Goal: Information Seeking & Learning: Learn about a topic

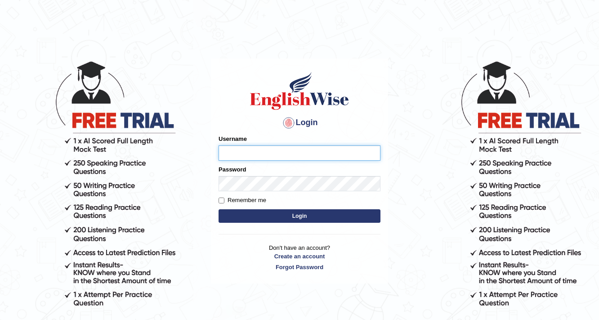
click at [259, 156] on input "Username" at bounding box center [300, 152] width 162 height 15
click at [296, 159] on input "Username" at bounding box center [300, 152] width 162 height 15
type input "0449681978"
click at [261, 215] on button "Login" at bounding box center [300, 215] width 162 height 13
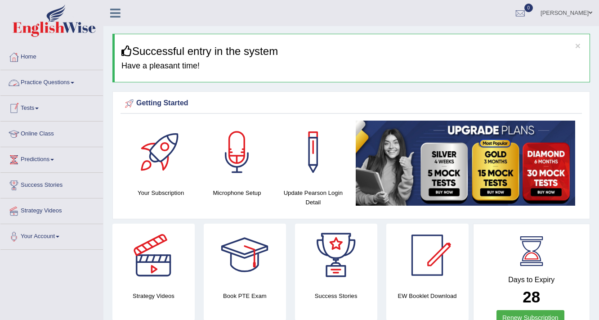
click at [72, 81] on link "Practice Questions" at bounding box center [51, 81] width 103 height 22
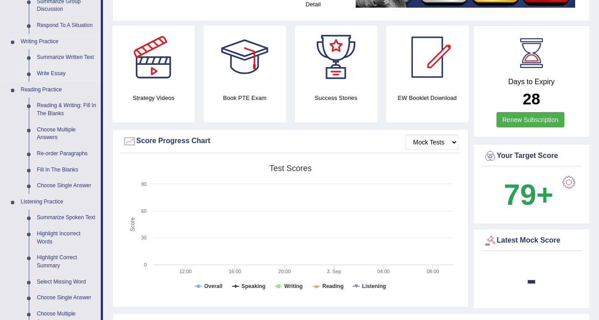
scroll to position [216, 0]
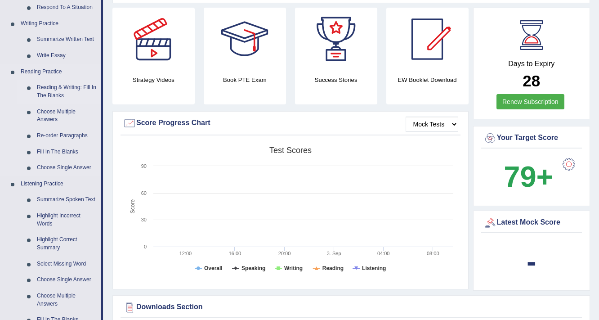
click at [64, 88] on link "Reading & Writing: Fill In The Blanks" at bounding box center [67, 92] width 68 height 24
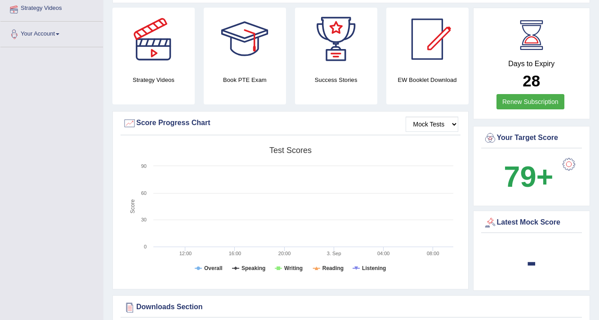
scroll to position [343, 0]
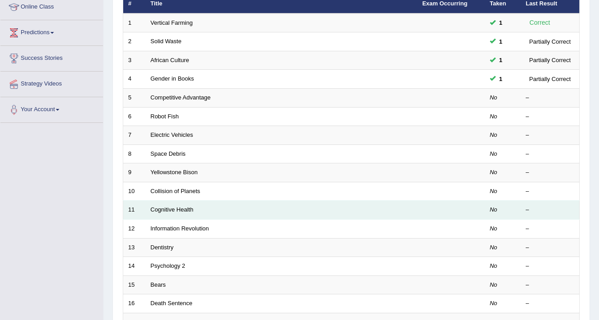
scroll to position [144, 0]
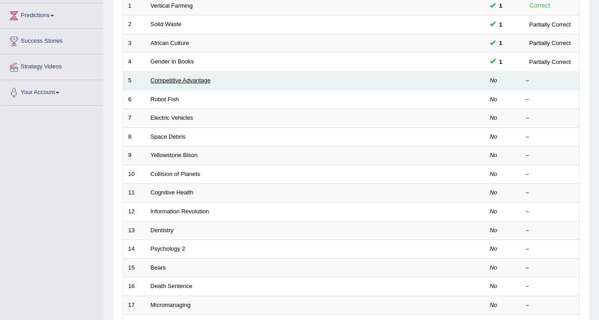
click at [204, 79] on link "Competitive Advantage" at bounding box center [181, 80] width 60 height 7
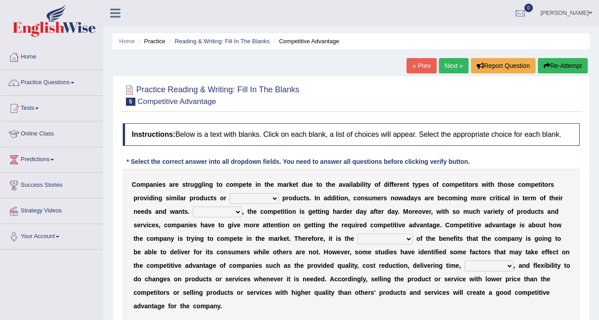
click at [274, 198] on select "constitution restitution substitution institution" at bounding box center [254, 198] width 49 height 11
select select "substitution"
click at [230, 193] on select "constitution restitution substitution institution" at bounding box center [254, 198] width 49 height 11
click at [233, 209] on select "However Instead Additionally Therefore" at bounding box center [217, 212] width 49 height 11
select select "However"
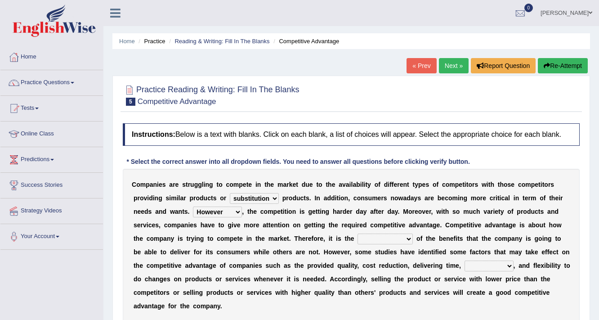
click at [193, 207] on select "However Instead Additionally Therefore" at bounding box center [217, 212] width 49 height 11
click at [403, 234] on select "dissemination ordination determination incarnation" at bounding box center [385, 238] width 55 height 11
click at [585, 251] on div "Practice Reading & Writing: Fill In The Blanks 5 Competitive Advantage Instruct…" at bounding box center [351, 217] width 478 height 283
click at [409, 237] on select "dissemination ordination determination incarnation" at bounding box center [385, 238] width 55 height 11
select select "determination"
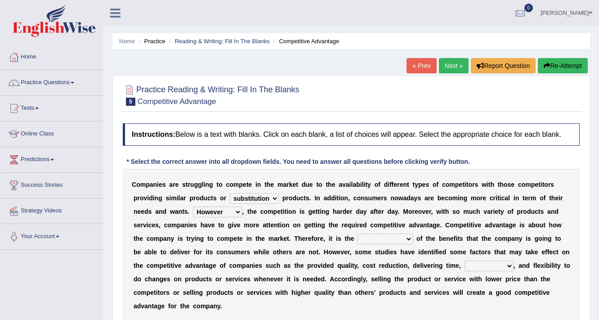
click at [358, 233] on select "dissemination ordination determination incarnation" at bounding box center [385, 238] width 55 height 11
click at [482, 266] on select "captivation aggregation deprivation innovation" at bounding box center [489, 265] width 49 height 11
click at [579, 283] on div "C o m p a n i e s a r e s t r u g g l i n g t o c o m p e t e i n t h e m a r k…" at bounding box center [351, 245] width 457 height 153
click at [509, 264] on select "captivation aggregation deprivation innovation" at bounding box center [489, 265] width 49 height 11
select select "innovation"
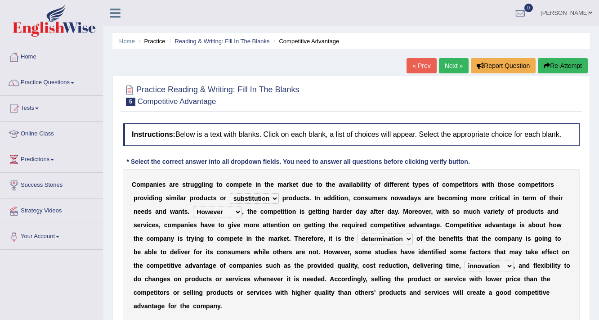
click at [465, 260] on select "captivation aggregation deprivation innovation" at bounding box center [489, 265] width 49 height 11
click at [238, 210] on select "However Instead Additionally Therefore" at bounding box center [217, 212] width 49 height 11
select select "Therefore"
click at [193, 207] on select "However Instead Additionally Therefore" at bounding box center [217, 212] width 49 height 11
click at [237, 211] on select "However Instead Additionally Therefore" at bounding box center [217, 212] width 49 height 11
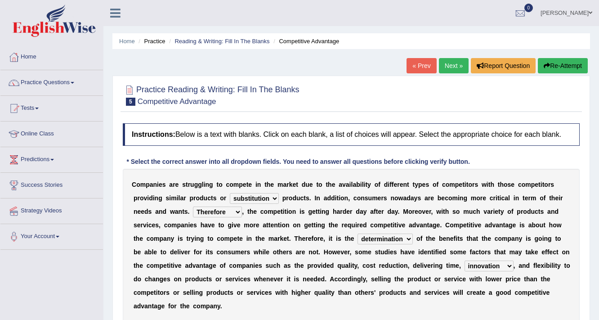
click at [54, 283] on div "Toggle navigation Home Practice Questions Speaking Practice Read Aloud Repeat S…" at bounding box center [299, 234] width 599 height 468
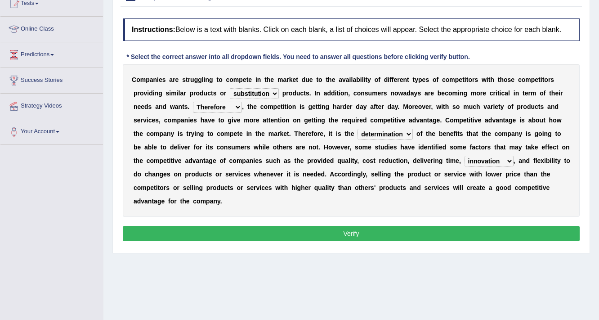
scroll to position [108, 0]
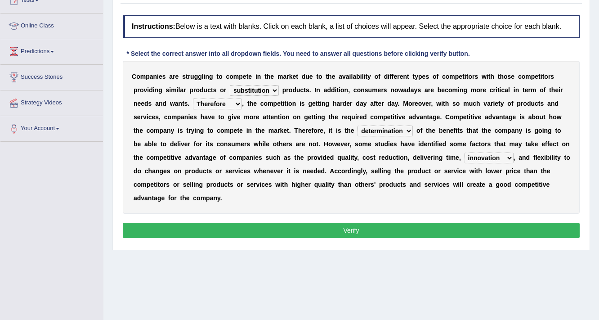
click at [219, 234] on button "Verify" at bounding box center [351, 230] width 457 height 15
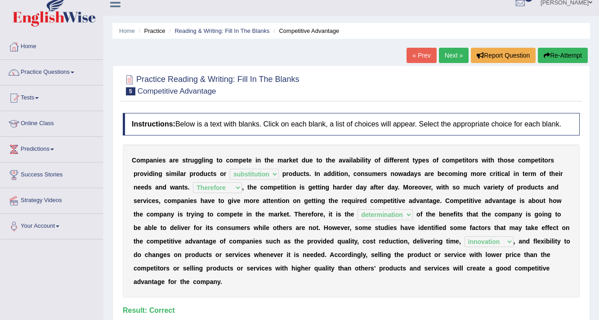
scroll to position [0, 0]
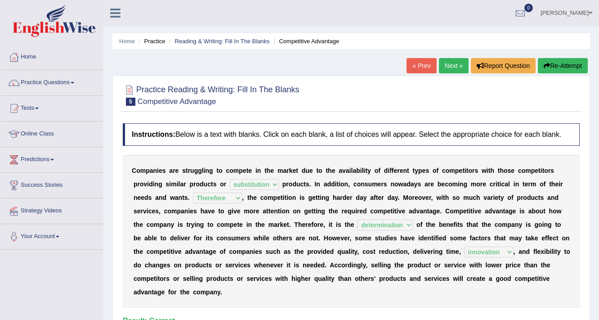
click at [450, 63] on link "Next »" at bounding box center [454, 65] width 30 height 15
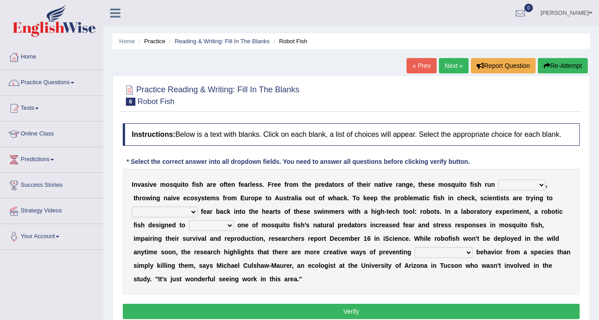
click at [502, 187] on select "occupant flippant rampant concordant" at bounding box center [521, 185] width 47 height 11
click at [574, 159] on div "Instructions: Below is a text with blanks. Click on each blank, a list of choic…" at bounding box center [352, 222] width 462 height 207
click at [542, 184] on select "occupant flippant rampant concordant" at bounding box center [521, 185] width 47 height 11
click at [498, 180] on select "occupant flippant rampant concordant" at bounding box center [521, 185] width 47 height 11
click at [541, 188] on select "occupant flippant rampant concordant" at bounding box center [521, 185] width 47 height 11
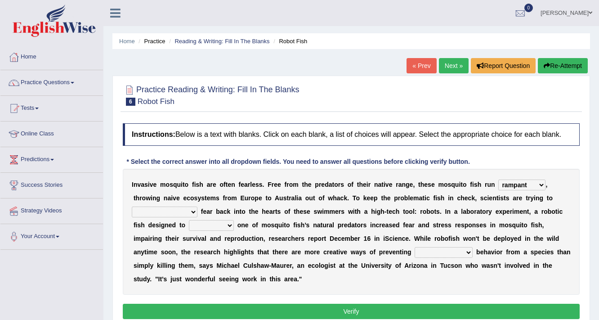
click at [537, 156] on div "Instructions: Below is a text with blanks. Click on each blank, a list of choic…" at bounding box center [352, 222] width 462 height 207
click at [537, 180] on select "occupant flippant rampant concordant" at bounding box center [521, 185] width 47 height 11
select select "occupant"
click at [498, 180] on select "occupant flippant rampant concordant" at bounding box center [521, 185] width 47 height 11
click at [169, 213] on select "accept spike strike drake" at bounding box center [165, 212] width 66 height 11
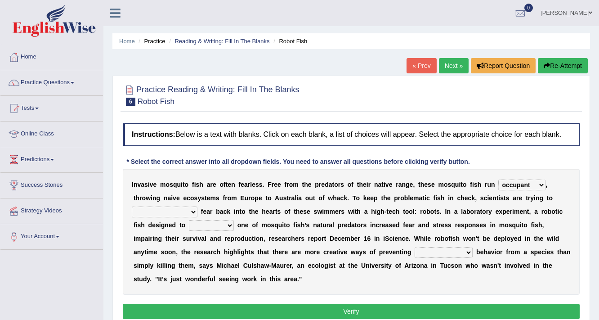
select select "strike"
click at [132, 207] on select "accept spike strike drake" at bounding box center [165, 212] width 66 height 11
click at [192, 224] on select "bequest mimic battle conquest" at bounding box center [211, 225] width 45 height 11
click at [301, 291] on div "I n v a s i v e m o s q u i t o f i s h a r e o f t e n f e a r l e s s . F r e…" at bounding box center [351, 232] width 457 height 126
click at [215, 222] on select "bequest mimic battle conquest" at bounding box center [211, 225] width 45 height 11
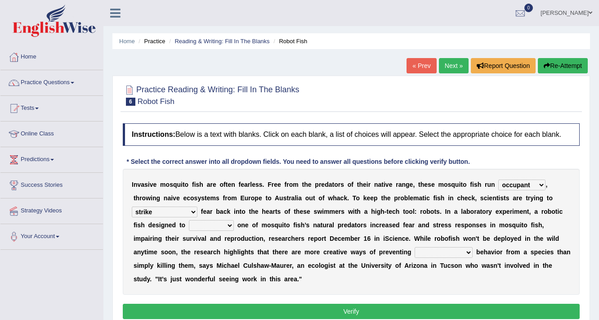
click at [189, 220] on select "bequest mimic battle conquest" at bounding box center [211, 225] width 45 height 11
click at [213, 221] on select "bequest mimic battle conquest" at bounding box center [211, 225] width 45 height 11
select select "battle"
click at [189, 220] on select "bequest mimic battle conquest" at bounding box center [211, 225] width 45 height 11
click at [415, 254] on select "unprivileged unprecedented uncharted unwanted" at bounding box center [444, 252] width 58 height 11
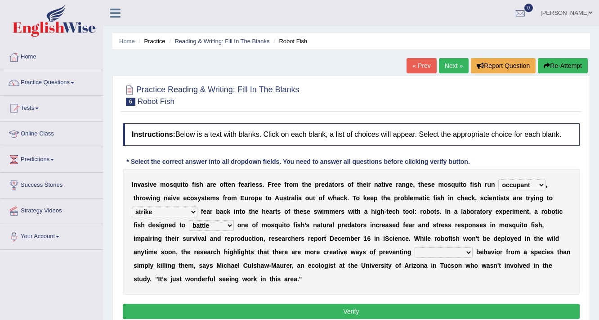
select select "unwanted"
click at [415, 247] on select "unprivileged unprecedented uncharted unwanted" at bounding box center [444, 252] width 58 height 11
click at [319, 312] on button "Verify" at bounding box center [351, 311] width 457 height 15
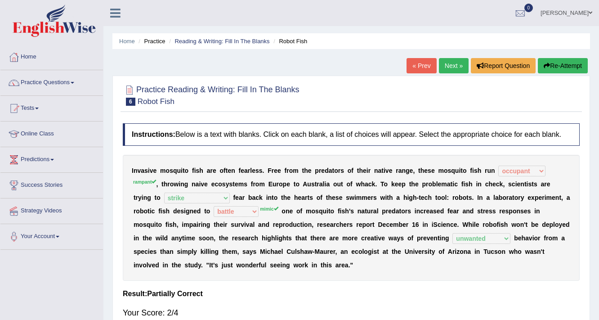
click at [267, 208] on sup "mimic" at bounding box center [269, 208] width 18 height 5
click at [452, 69] on link "Next »" at bounding box center [454, 65] width 30 height 15
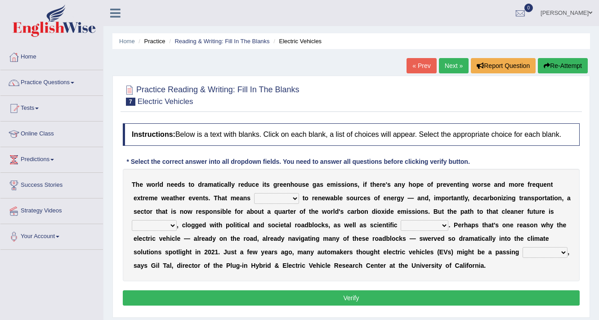
click at [281, 198] on select "grafting drafting crafting shifting" at bounding box center [276, 198] width 45 height 11
select select "shifting"
click at [254, 193] on select "grafting drafting crafting shifting" at bounding box center [276, 198] width 45 height 11
click at [167, 223] on select "daunting daunted daunt dauntless" at bounding box center [154, 225] width 45 height 11
click at [40, 221] on li "Strategy Videos" at bounding box center [51, 211] width 103 height 26
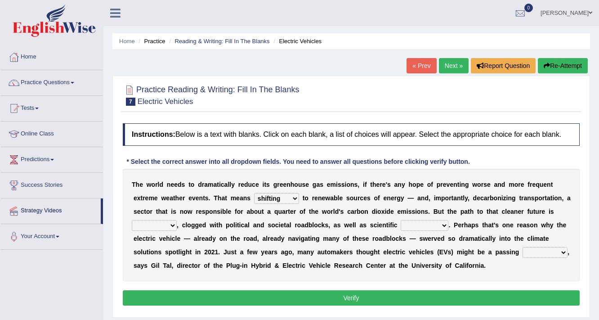
click at [162, 224] on select "daunting daunted daunt dauntless" at bounding box center [154, 225] width 45 height 11
click at [132, 220] on select "daunting daunted daunt dauntless" at bounding box center [154, 225] width 45 height 11
click at [161, 228] on select "daunting daunted daunt dauntless" at bounding box center [154, 225] width 45 height 11
select select "daunting"
click at [132, 220] on select "daunting daunted daunt dauntless" at bounding box center [154, 225] width 45 height 11
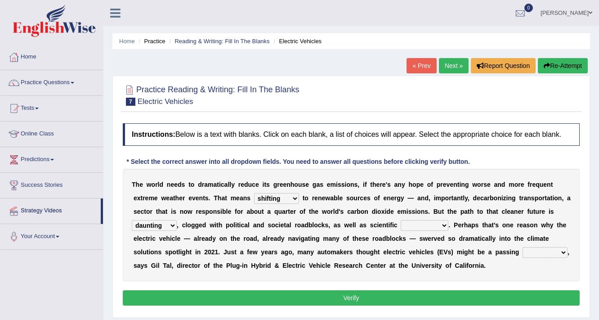
click at [172, 227] on select "daunting daunted daunt dauntless" at bounding box center [154, 225] width 45 height 11
click at [106, 228] on div "Home Practice Reading & Writing: Fill In The Blanks Electric Vehicles « Prev Ne…" at bounding box center [351, 225] width 496 height 450
click at [411, 226] on select "spectacles obstacles tentacles receptacles" at bounding box center [425, 225] width 48 height 11
select select "obstacles"
click at [401, 220] on select "spectacles obstacles tentacles receptacles" at bounding box center [425, 225] width 48 height 11
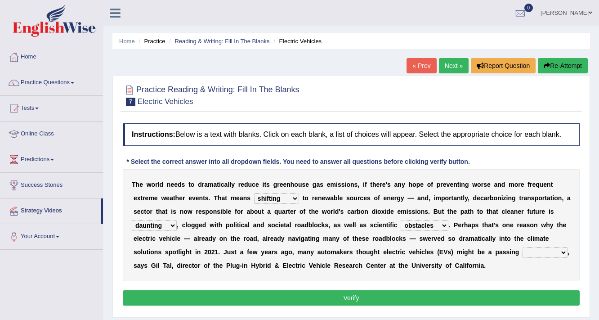
click at [529, 252] on select "fad gad tad lad" at bounding box center [545, 252] width 45 height 11
select select "lad"
click at [523, 247] on select "fad gad tad lad" at bounding box center [545, 252] width 45 height 11
click at [227, 296] on button "Verify" at bounding box center [351, 297] width 457 height 15
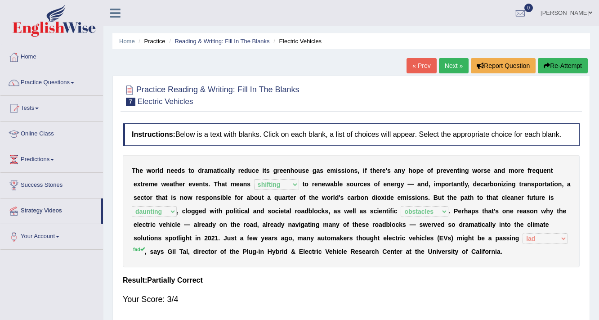
click at [452, 63] on link "Next »" at bounding box center [454, 65] width 30 height 15
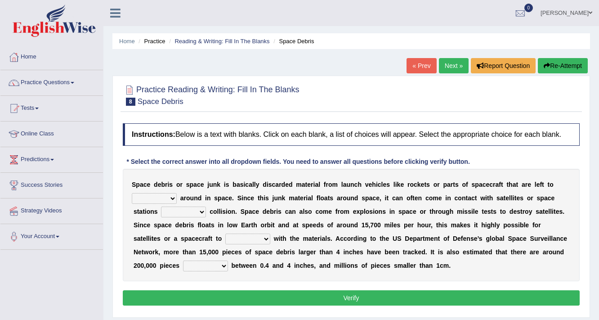
click at [158, 199] on select "twist center roam loll" at bounding box center [154, 198] width 45 height 11
select select "roam"
click at [132, 193] on select "twist center roam loll" at bounding box center [154, 198] width 45 height 11
click at [168, 198] on select "twist center roam loll" at bounding box center [154, 198] width 45 height 11
click at [92, 193] on link "Success Stories" at bounding box center [51, 184] width 103 height 22
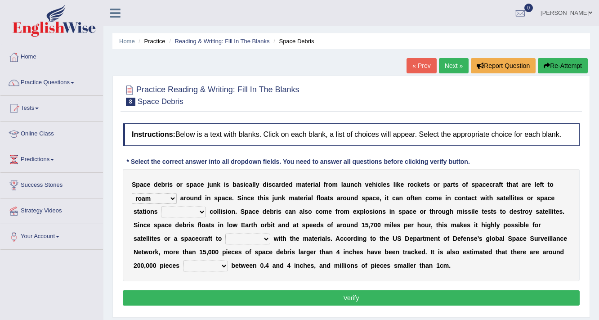
select select "roam"
click at [175, 200] on select "twist center roam loll" at bounding box center [154, 198] width 45 height 11
click at [118, 190] on div "Practice Reading & Writing: Fill In The Blanks 8 Space Debris Instructions: Bel…" at bounding box center [351, 197] width 478 height 242
click at [200, 211] on select "risks risk risked risking" at bounding box center [183, 212] width 45 height 11
select select "risk"
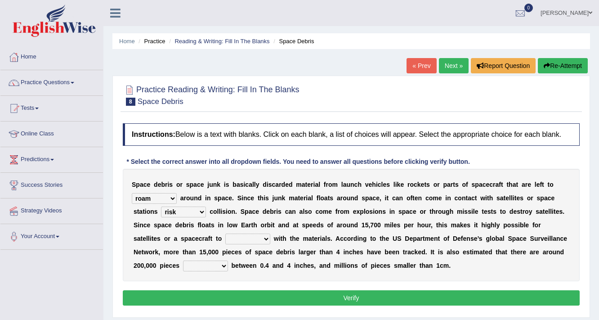
click at [161, 207] on select "risks risk risked risking" at bounding box center [183, 212] width 45 height 11
click at [238, 239] on select "collect collate collide collocate" at bounding box center [247, 238] width 45 height 11
click at [225, 233] on select "collect collate collide collocate" at bounding box center [247, 238] width 45 height 11
click at [266, 239] on select "collect collate collide collocate" at bounding box center [247, 238] width 45 height 11
select select "collide"
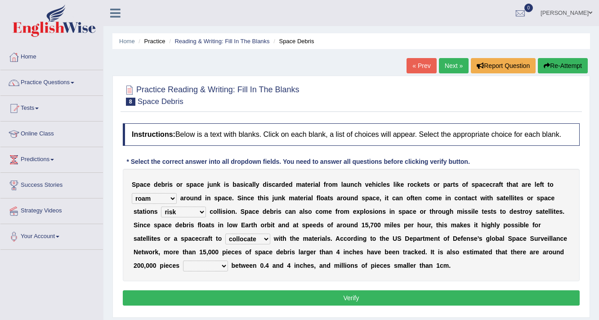
click at [225, 233] on select "collect collate collide collocate" at bounding box center [247, 238] width 45 height 11
click at [195, 264] on select "sized sizing size sizes" at bounding box center [205, 265] width 45 height 11
select select "sizing"
click at [183, 260] on select "sized sizing size sizes" at bounding box center [205, 265] width 45 height 11
click at [220, 268] on select "sized sizing size sizes" at bounding box center [205, 265] width 45 height 11
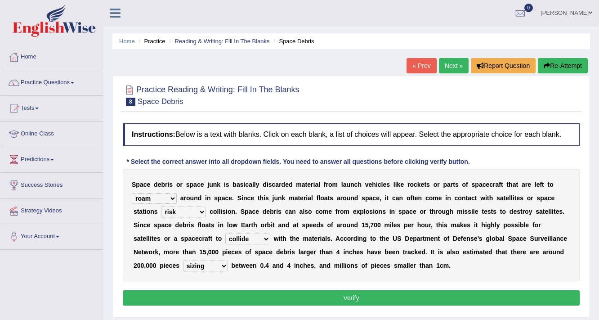
click at [215, 274] on div "S p a c e d e b r i s o r s p a c e j u n k i s b a s i c a l l y d i s c a r d…" at bounding box center [351, 225] width 457 height 112
click at [234, 290] on button "Verify" at bounding box center [351, 297] width 457 height 15
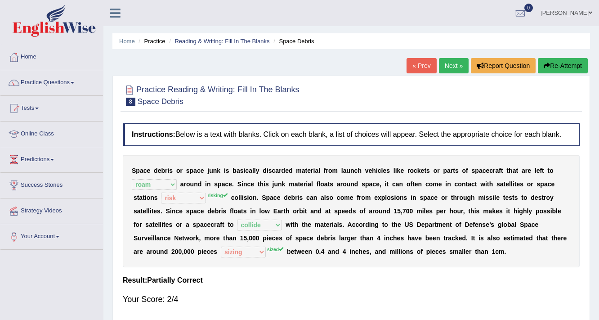
click at [449, 65] on link "Next »" at bounding box center [454, 65] width 30 height 15
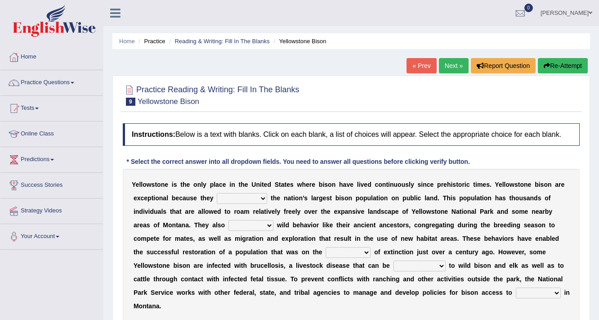
click at [227, 199] on select "congregate comprise consist compromise" at bounding box center [242, 198] width 50 height 11
select select "congregate"
click at [217, 193] on select "congregate comprise consist compromise" at bounding box center [242, 198] width 50 height 11
click at [235, 224] on select "exhibit disregard resist encourage" at bounding box center [251, 225] width 45 height 11
select select "exhibit"
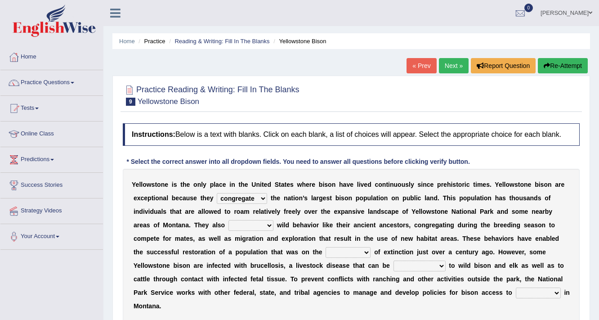
click at [229, 220] on select "exhibit disregard resist encourage" at bounding box center [251, 225] width 45 height 11
click at [347, 251] on select "brine brink danger brindle" at bounding box center [348, 252] width 45 height 11
select select "brink"
click at [326, 247] on select "brine brink danger brindle" at bounding box center [348, 252] width 45 height 11
click at [402, 266] on select "transplanted transported transgressed transmitted" at bounding box center [420, 265] width 52 height 11
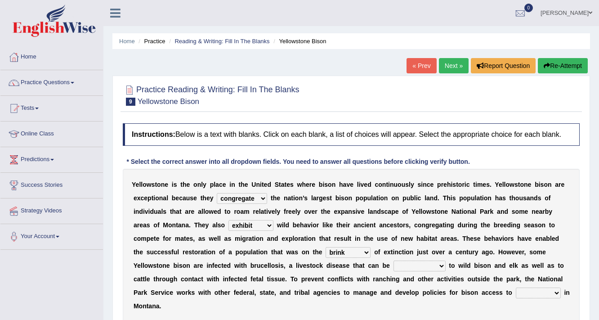
select select "transmitted"
click at [394, 260] on select "transplanted transported transgressed transmitted" at bounding box center [420, 265] width 52 height 11
click at [521, 293] on select "habitat habitat habitant food" at bounding box center [538, 292] width 45 height 11
select select "habitat"
click at [516, 287] on select "habitat habitat habitant food" at bounding box center [538, 292] width 45 height 11
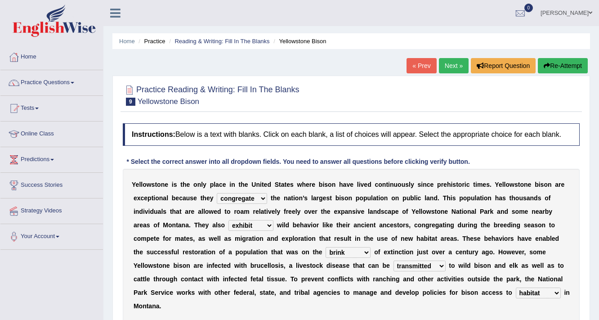
click at [519, 292] on select "habitat habitat habitant food" at bounding box center [538, 292] width 45 height 11
click at [516, 287] on select "habitat habitat habitant food" at bounding box center [538, 292] width 45 height 11
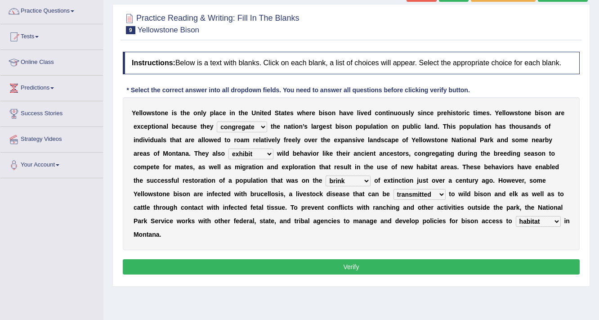
scroll to position [72, 0]
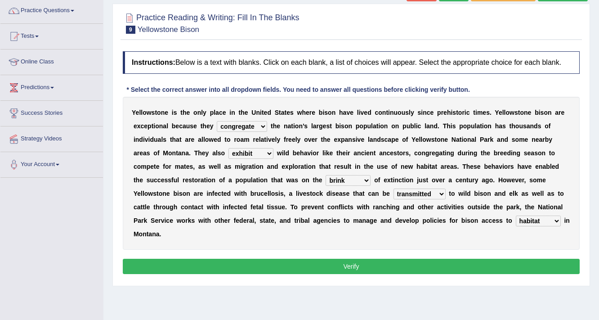
click at [290, 259] on button "Verify" at bounding box center [351, 266] width 457 height 15
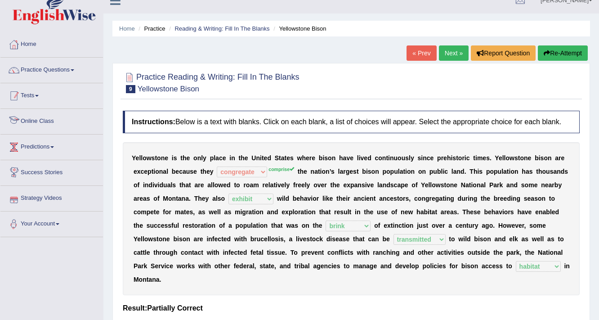
scroll to position [0, 0]
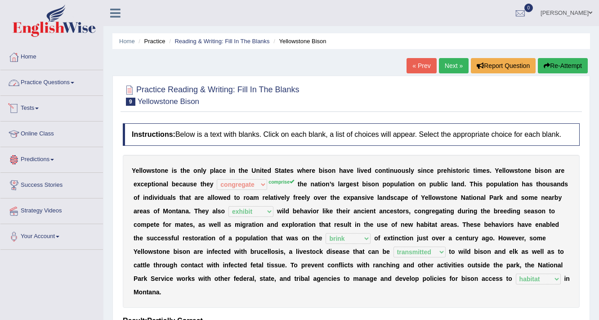
click at [74, 82] on span at bounding box center [73, 83] width 4 height 2
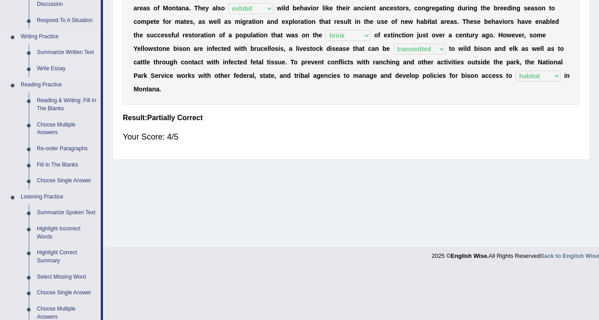
scroll to position [216, 0]
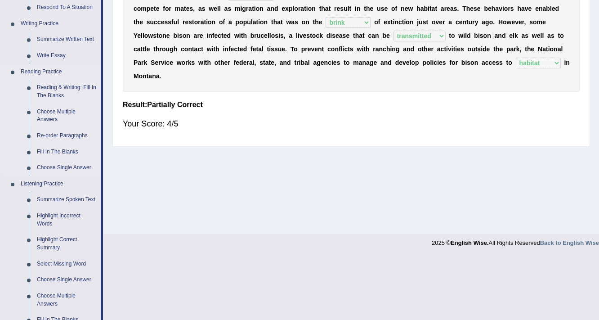
click at [59, 111] on link "Choose Multiple Answers" at bounding box center [67, 116] width 68 height 24
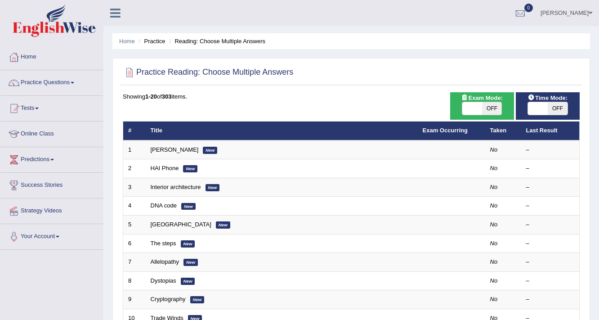
click at [227, 150] on td "[PERSON_NAME] New" at bounding box center [282, 149] width 272 height 19
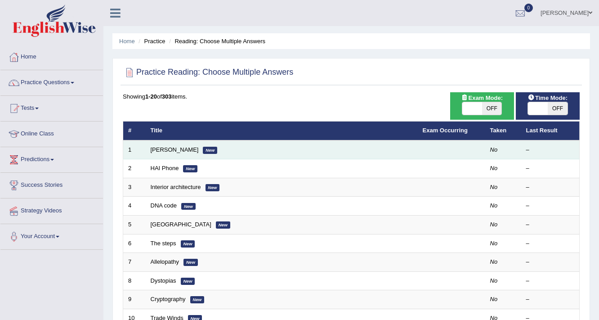
click at [223, 151] on td "[PERSON_NAME] New" at bounding box center [282, 149] width 272 height 19
click at [180, 149] on link "[PERSON_NAME]" at bounding box center [175, 149] width 48 height 7
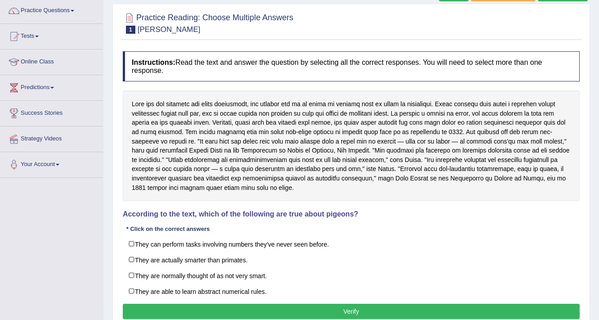
scroll to position [36, 0]
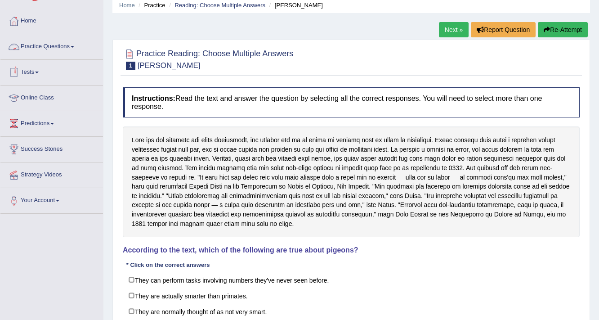
click at [72, 49] on link "Practice Questions" at bounding box center [51, 45] width 103 height 22
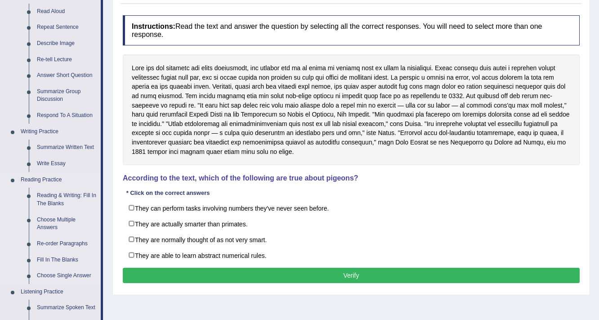
scroll to position [144, 0]
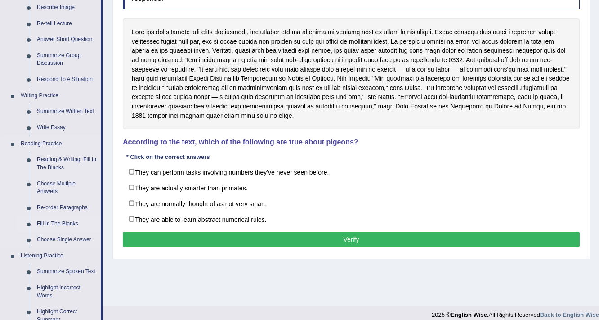
click at [67, 219] on link "Fill In The Blanks" at bounding box center [67, 224] width 68 height 16
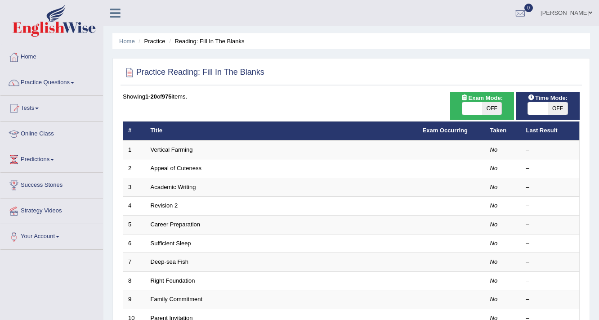
click at [180, 151] on link "Vertical Farming" at bounding box center [172, 149] width 42 height 7
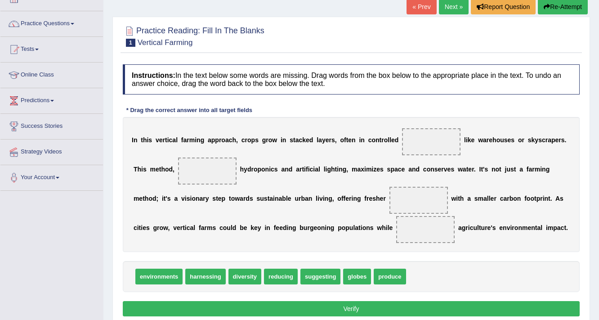
scroll to position [72, 0]
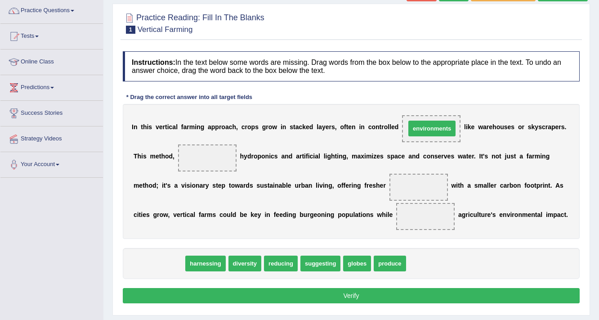
drag, startPoint x: 166, startPoint y: 261, endPoint x: 440, endPoint y: 126, distance: 304.6
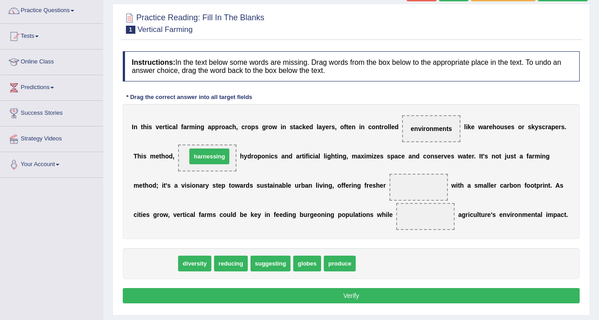
drag, startPoint x: 160, startPoint y: 259, endPoint x: 213, endPoint y: 152, distance: 119.3
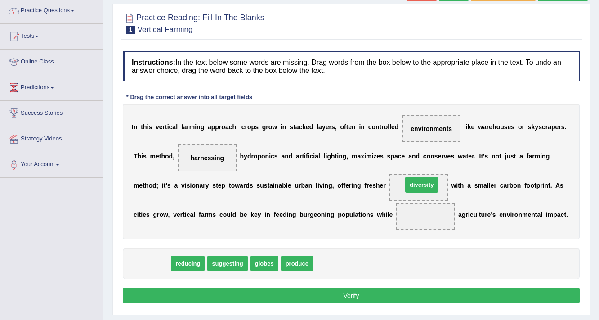
drag, startPoint x: 157, startPoint y: 260, endPoint x: 426, endPoint y: 186, distance: 280.0
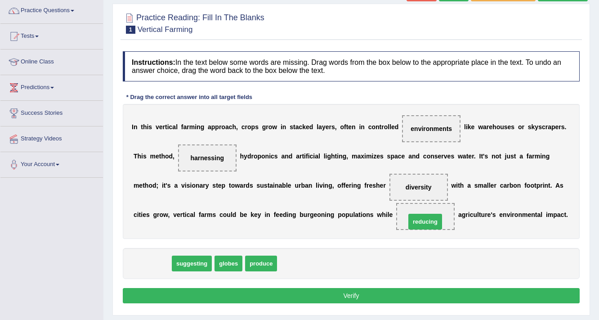
drag, startPoint x: 157, startPoint y: 263, endPoint x: 429, endPoint y: 221, distance: 275.8
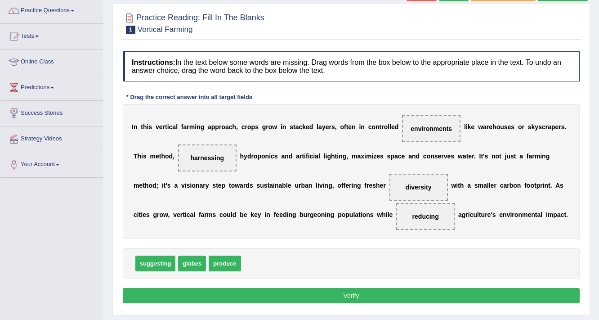
click at [316, 299] on button "Verify" at bounding box center [351, 295] width 457 height 15
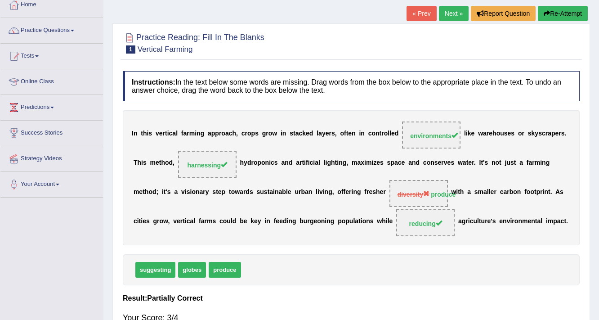
scroll to position [36, 0]
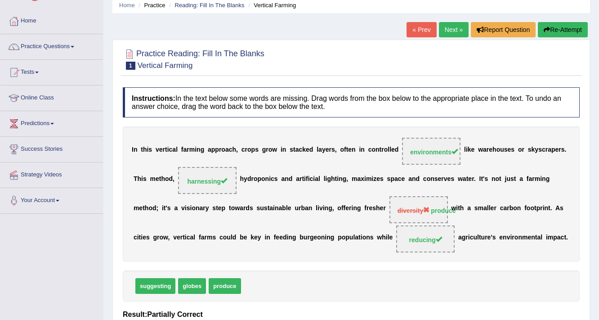
click at [449, 27] on link "Next »" at bounding box center [454, 29] width 30 height 15
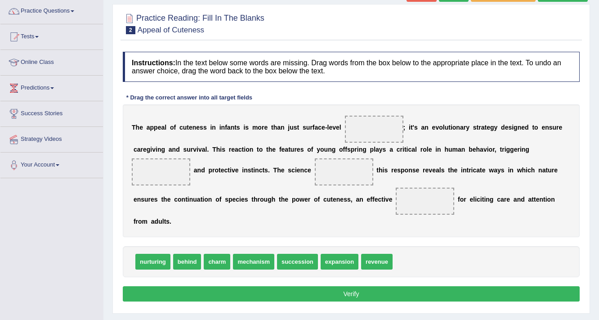
scroll to position [72, 0]
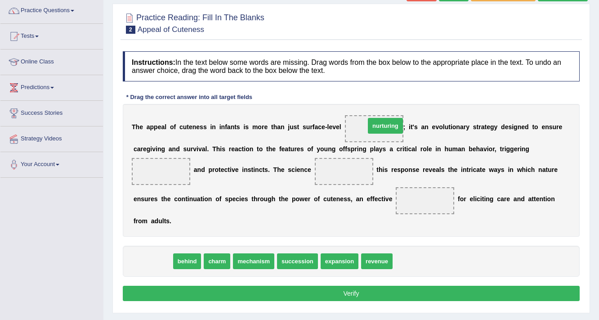
drag, startPoint x: 153, startPoint y: 258, endPoint x: 386, endPoint y: 121, distance: 270.1
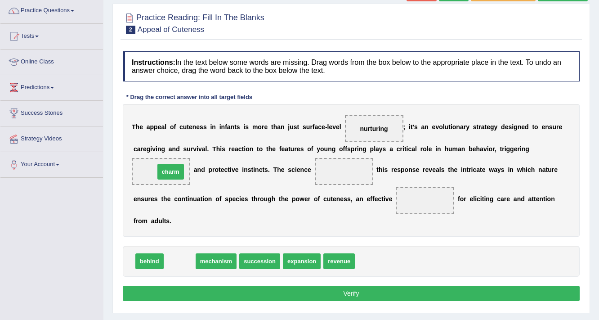
drag, startPoint x: 180, startPoint y: 255, endPoint x: 170, endPoint y: 166, distance: 89.7
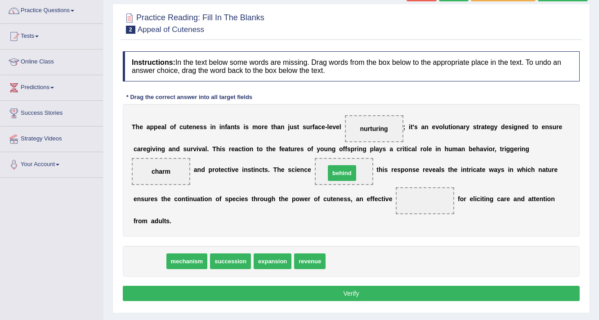
drag, startPoint x: 145, startPoint y: 260, endPoint x: 337, endPoint y: 172, distance: 211.8
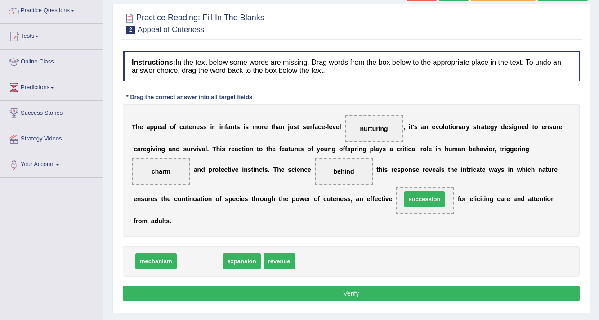
drag, startPoint x: 205, startPoint y: 258, endPoint x: 430, endPoint y: 196, distance: 233.4
drag, startPoint x: 206, startPoint y: 261, endPoint x: 438, endPoint y: 200, distance: 239.6
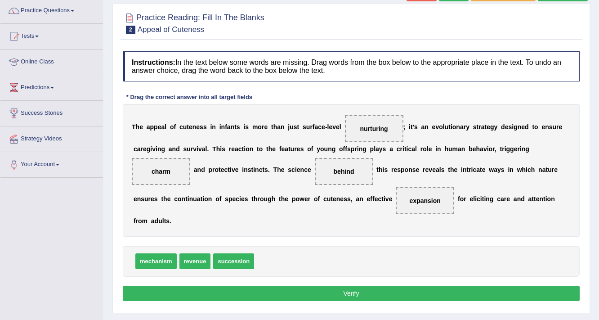
click at [385, 295] on button "Verify" at bounding box center [351, 293] width 457 height 15
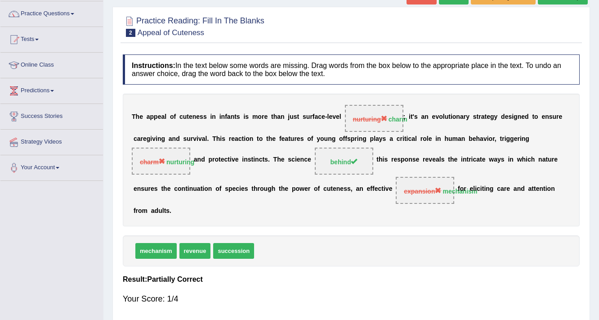
scroll to position [36, 0]
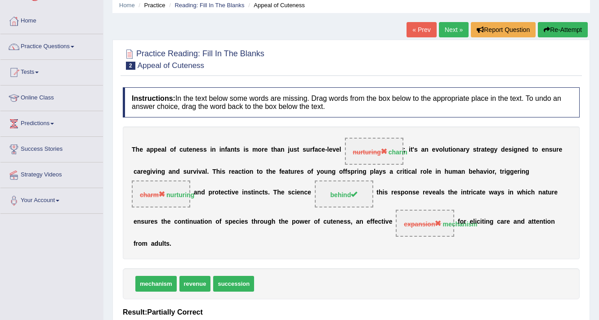
click at [459, 30] on link "Next »" at bounding box center [454, 29] width 30 height 15
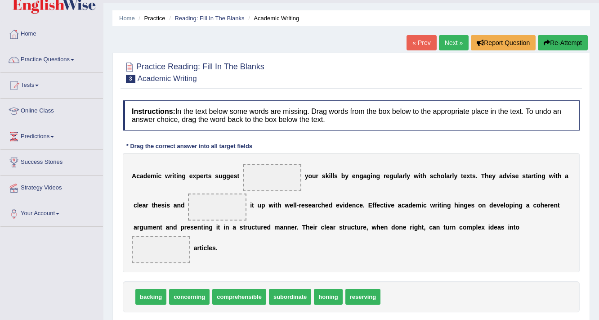
scroll to position [36, 0]
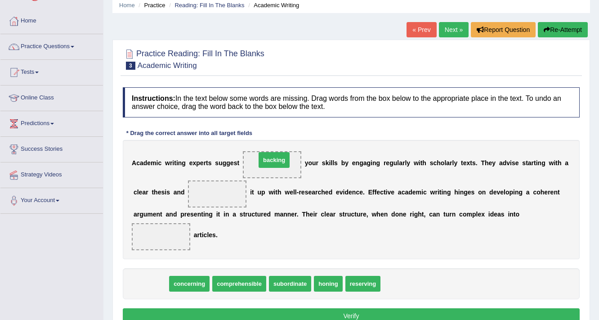
drag, startPoint x: 158, startPoint y: 280, endPoint x: 281, endPoint y: 156, distance: 174.6
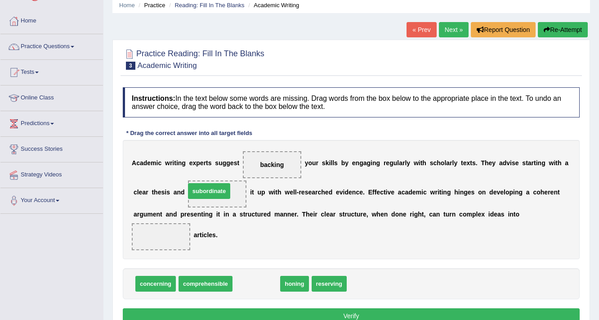
drag, startPoint x: 251, startPoint y: 283, endPoint x: 203, endPoint y: 190, distance: 104.0
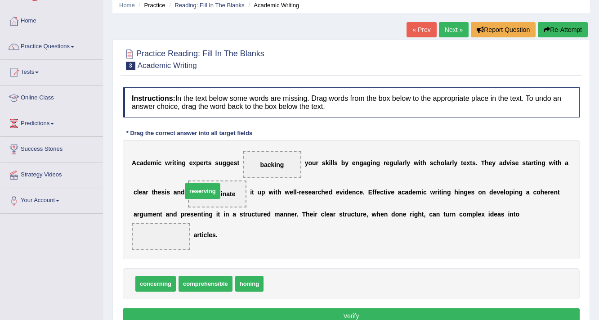
drag, startPoint x: 284, startPoint y: 284, endPoint x: 203, endPoint y: 191, distance: 123.4
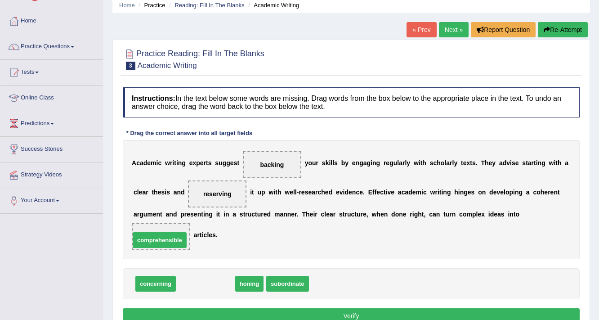
drag, startPoint x: 209, startPoint y: 280, endPoint x: 164, endPoint y: 237, distance: 62.7
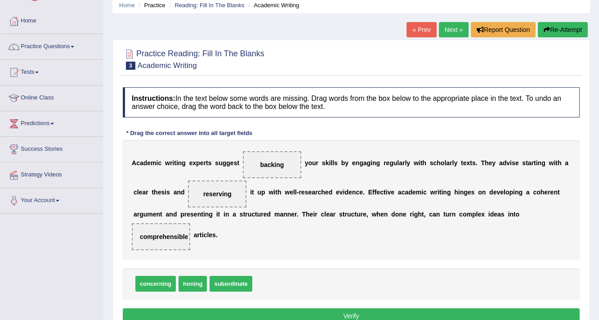
click at [268, 313] on button "Verify" at bounding box center [351, 315] width 457 height 15
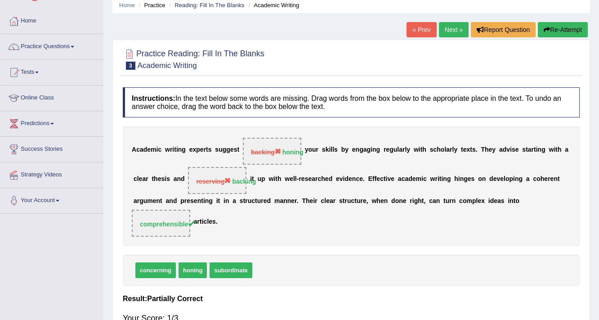
click at [452, 31] on link "Next »" at bounding box center [454, 29] width 30 height 15
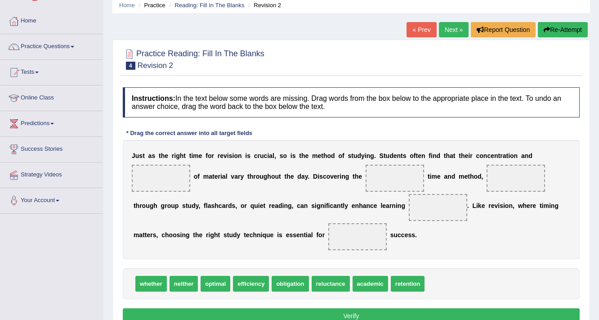
scroll to position [72, 0]
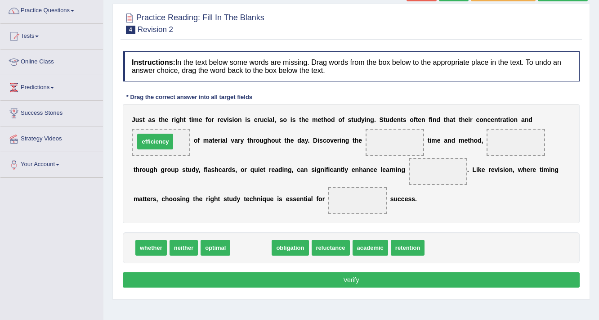
drag, startPoint x: 258, startPoint y: 245, endPoint x: 162, endPoint y: 139, distance: 143.0
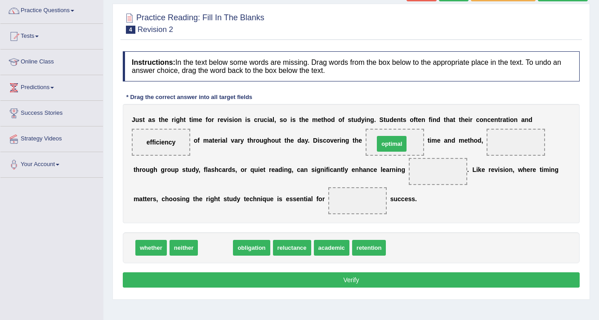
drag, startPoint x: 221, startPoint y: 243, endPoint x: 397, endPoint y: 139, distance: 204.7
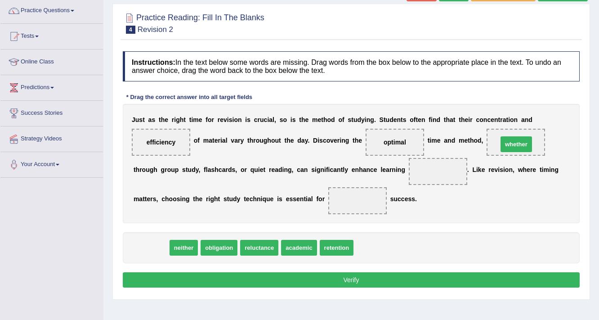
drag, startPoint x: 153, startPoint y: 243, endPoint x: 517, endPoint y: 139, distance: 378.8
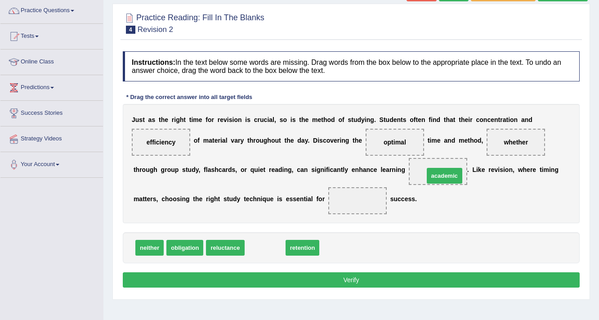
drag, startPoint x: 267, startPoint y: 244, endPoint x: 446, endPoint y: 172, distance: 193.4
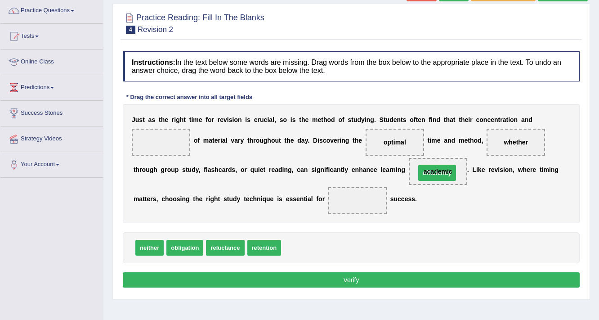
drag, startPoint x: 182, startPoint y: 139, endPoint x: 447, endPoint y: 171, distance: 267.4
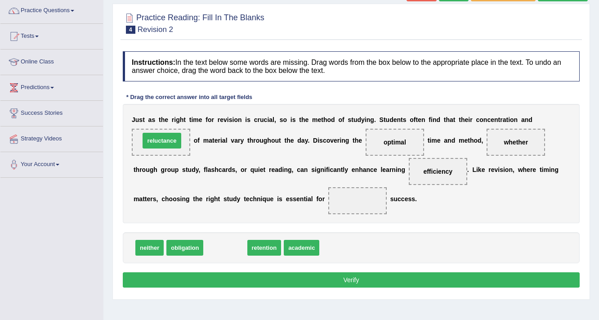
drag, startPoint x: 217, startPoint y: 242, endPoint x: 153, endPoint y: 135, distance: 124.5
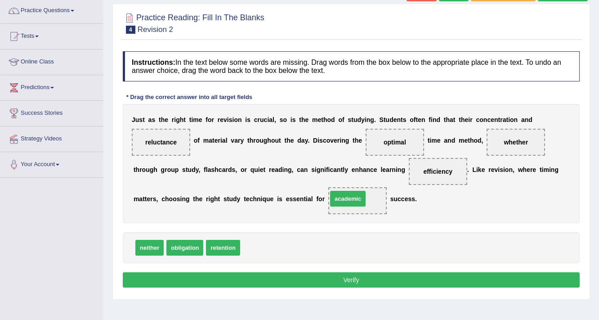
drag, startPoint x: 251, startPoint y: 246, endPoint x: 338, endPoint y: 197, distance: 100.1
click at [318, 275] on button "Verify" at bounding box center [351, 279] width 457 height 15
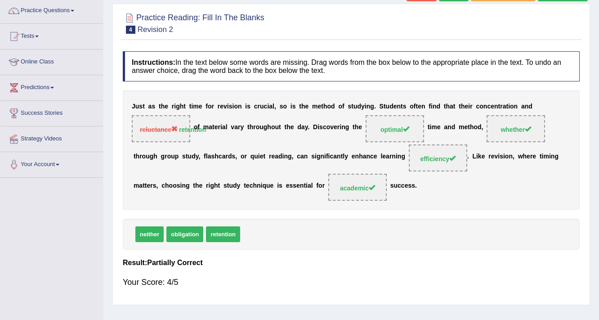
drag, startPoint x: 229, startPoint y: 233, endPoint x: 164, endPoint y: 114, distance: 135.3
click at [165, 117] on div "Instructions: In the text below some words are missing. Drag words from the box…" at bounding box center [352, 173] width 462 height 253
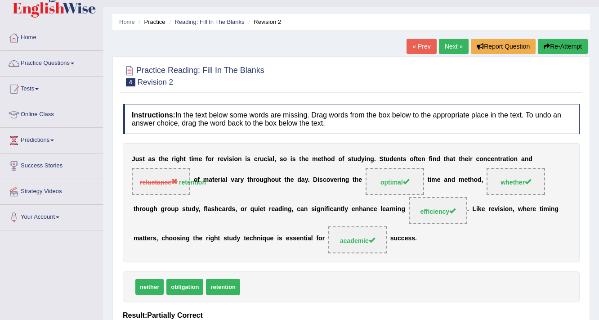
scroll to position [36, 0]
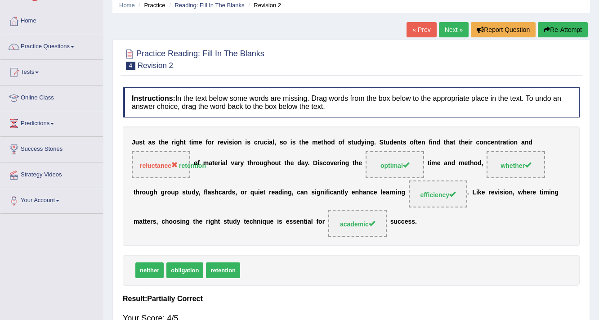
click at [444, 25] on link "Next »" at bounding box center [454, 29] width 30 height 15
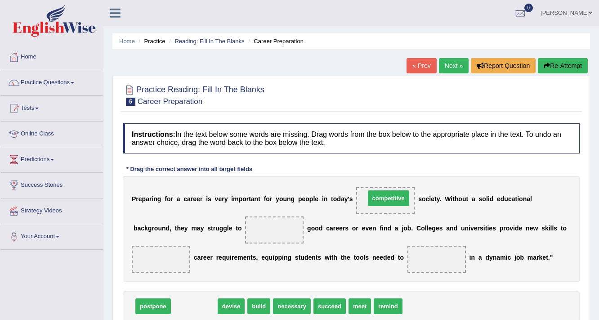
drag, startPoint x: 198, startPoint y: 307, endPoint x: 392, endPoint y: 199, distance: 222.3
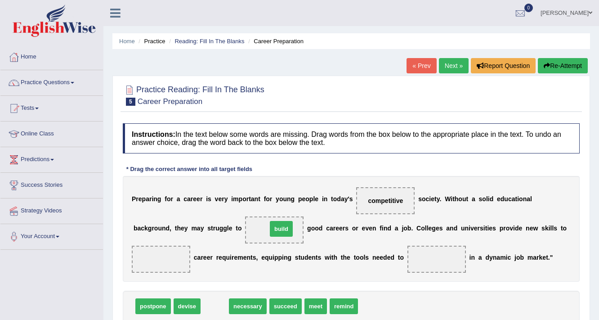
drag, startPoint x: 216, startPoint y: 304, endPoint x: 278, endPoint y: 227, distance: 98.9
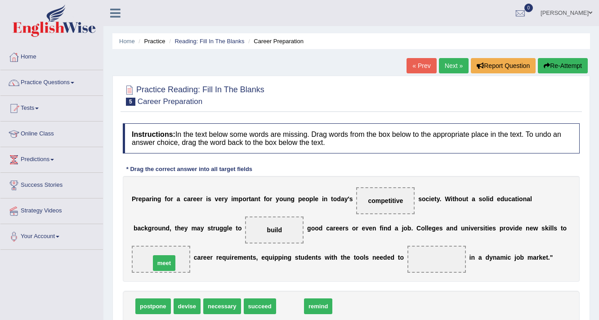
drag, startPoint x: 293, startPoint y: 307, endPoint x: 179, endPoint y: 255, distance: 125.4
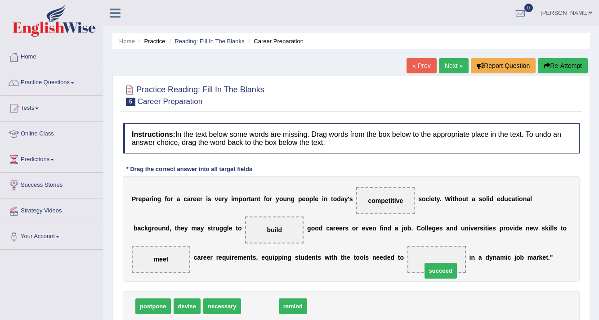
drag, startPoint x: 254, startPoint y: 304, endPoint x: 442, endPoint y: 265, distance: 192.2
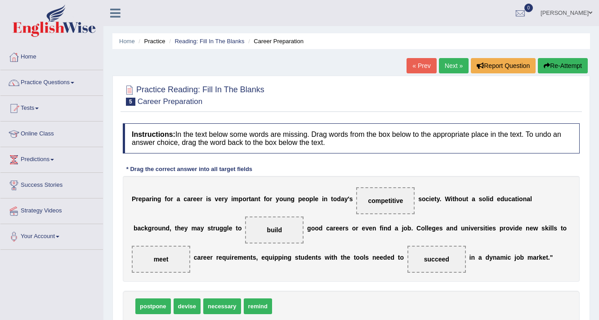
scroll to position [36, 0]
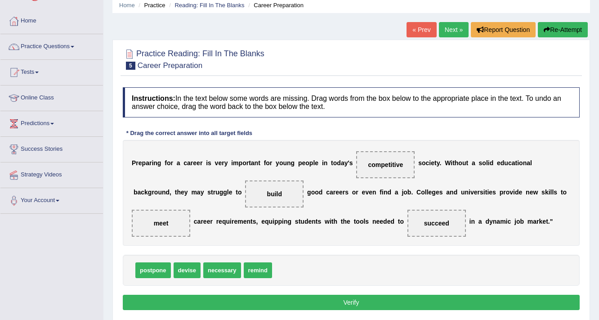
click at [416, 302] on button "Verify" at bounding box center [351, 302] width 457 height 15
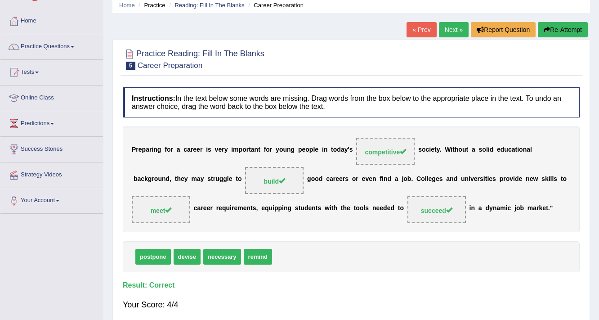
click at [444, 33] on link "Next »" at bounding box center [454, 29] width 30 height 15
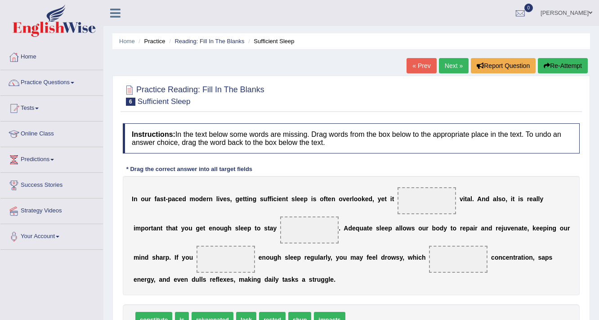
scroll to position [36, 0]
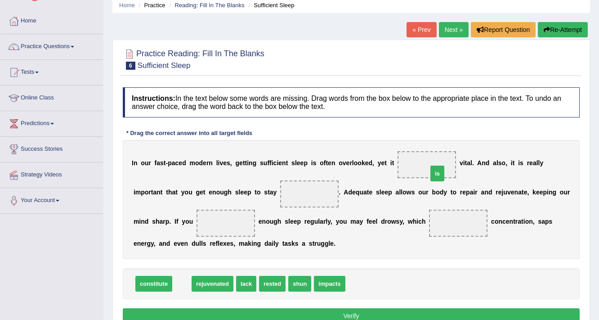
drag, startPoint x: 184, startPoint y: 279, endPoint x: 437, endPoint y: 171, distance: 276.1
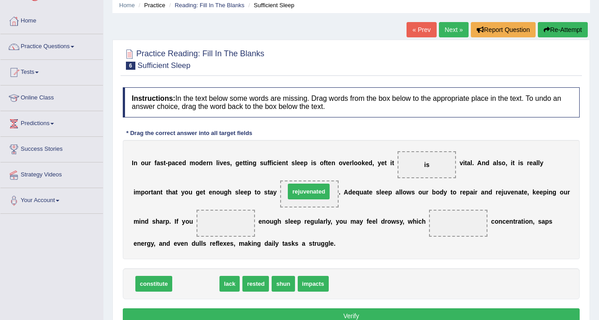
drag, startPoint x: 202, startPoint y: 283, endPoint x: 314, endPoint y: 191, distance: 145.8
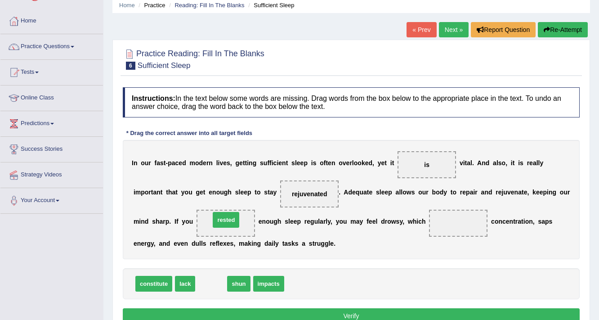
drag, startPoint x: 208, startPoint y: 283, endPoint x: 223, endPoint y: 220, distance: 65.6
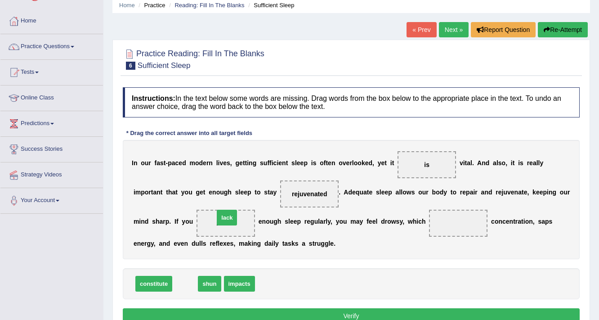
drag, startPoint x: 183, startPoint y: 283, endPoint x: 225, endPoint y: 216, distance: 78.3
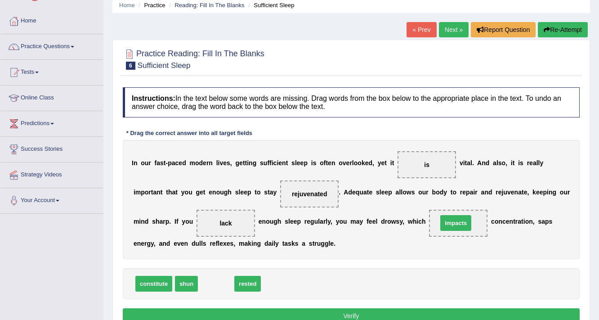
drag, startPoint x: 212, startPoint y: 281, endPoint x: 452, endPoint y: 220, distance: 247.4
click at [382, 313] on button "Verify" at bounding box center [351, 315] width 457 height 15
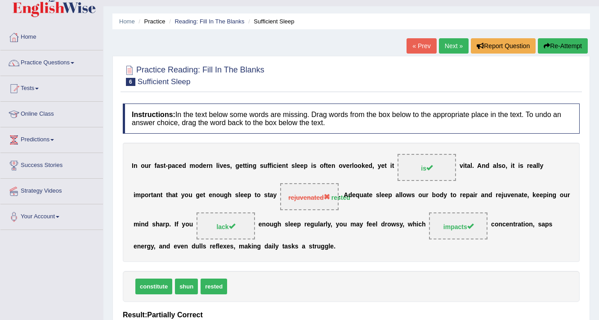
scroll to position [0, 0]
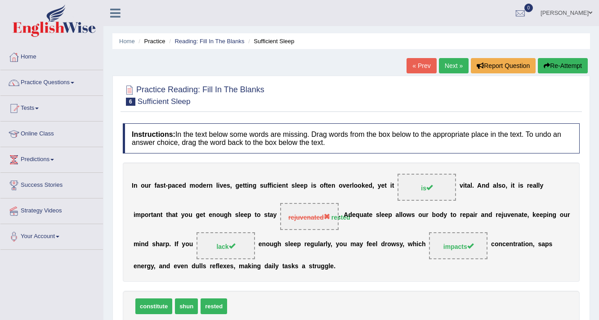
click at [452, 65] on link "Next »" at bounding box center [454, 65] width 30 height 15
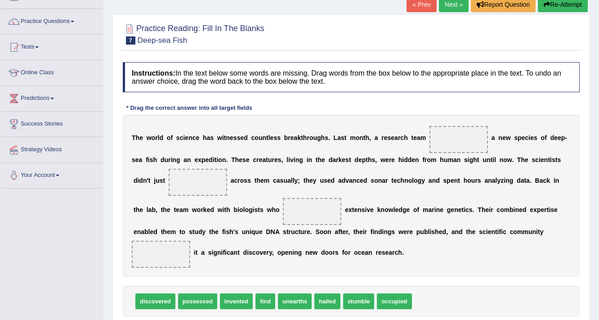
scroll to position [72, 0]
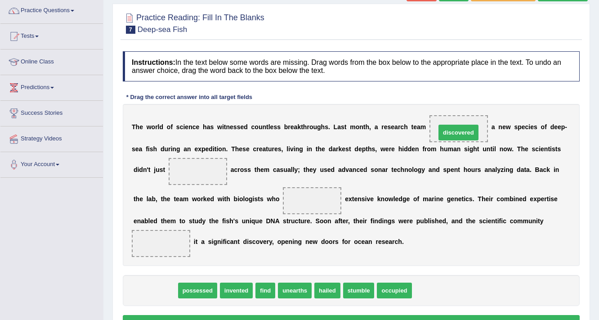
drag, startPoint x: 162, startPoint y: 286, endPoint x: 465, endPoint y: 128, distance: 341.9
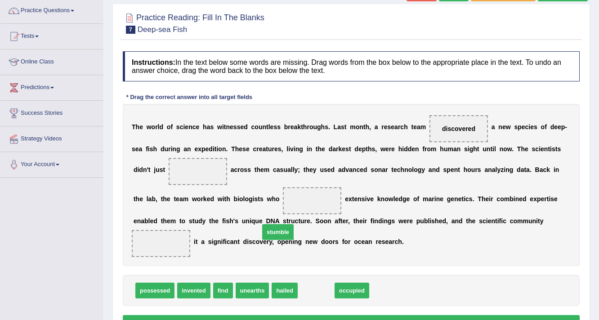
drag, startPoint x: 309, startPoint y: 293, endPoint x: 235, endPoint y: 196, distance: 121.7
click at [262, 224] on span "stumble" at bounding box center [277, 232] width 31 height 16
drag, startPoint x: 223, startPoint y: 173, endPoint x: 241, endPoint y: 180, distance: 19.6
click at [227, 171] on div "T h e w o r l d o f s c i e n c e h a s w i t n e s s e d c o u n t l e s s b r…" at bounding box center [351, 185] width 457 height 162
drag, startPoint x: 311, startPoint y: 290, endPoint x: 198, endPoint y: 167, distance: 167.5
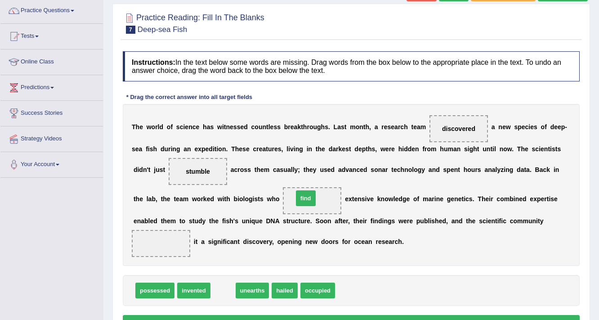
drag, startPoint x: 225, startPoint y: 295, endPoint x: 308, endPoint y: 203, distance: 123.9
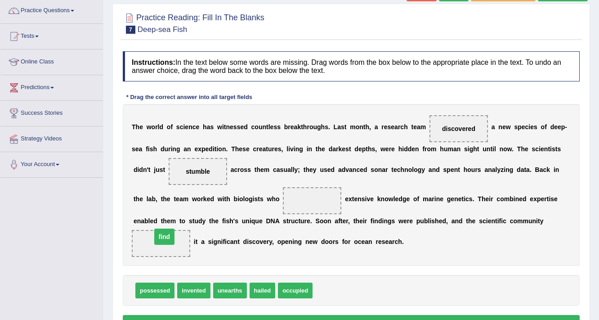
drag, startPoint x: 313, startPoint y: 198, endPoint x: 166, endPoint y: 234, distance: 151.5
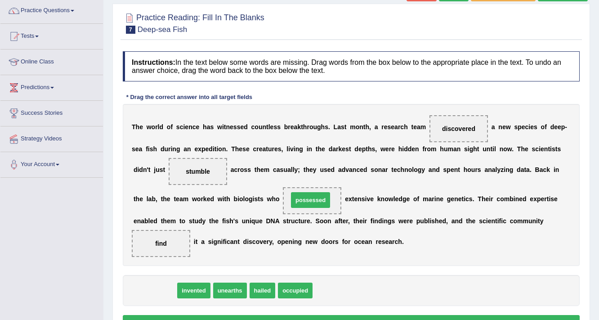
drag, startPoint x: 162, startPoint y: 289, endPoint x: 317, endPoint y: 199, distance: 180.0
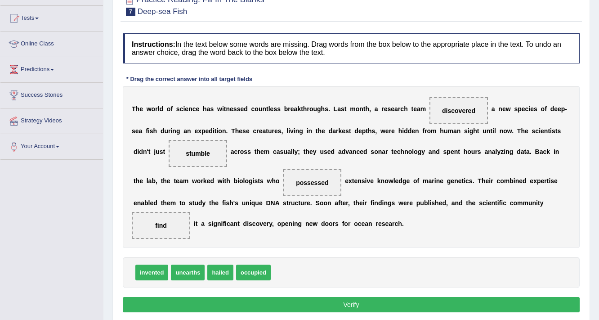
scroll to position [108, 0]
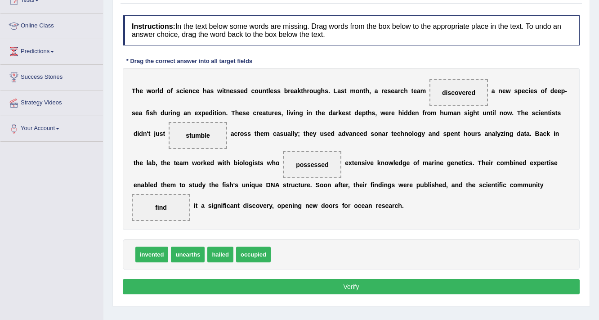
click at [287, 288] on button "Verify" at bounding box center [351, 286] width 457 height 15
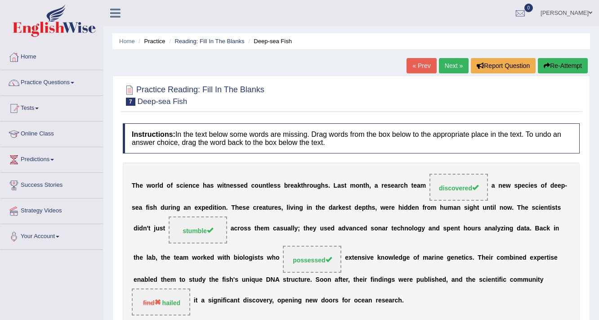
scroll to position [0, 0]
click at [80, 85] on link "Practice Questions" at bounding box center [51, 81] width 103 height 22
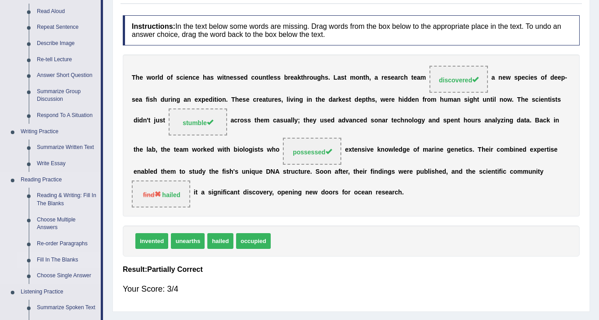
scroll to position [144, 0]
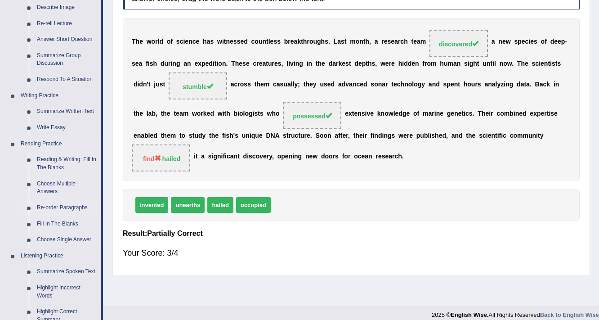
click at [69, 209] on link "Re-order Paragraphs" at bounding box center [67, 208] width 68 height 16
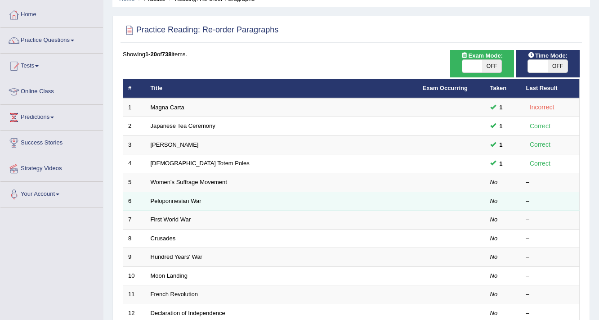
scroll to position [72, 0]
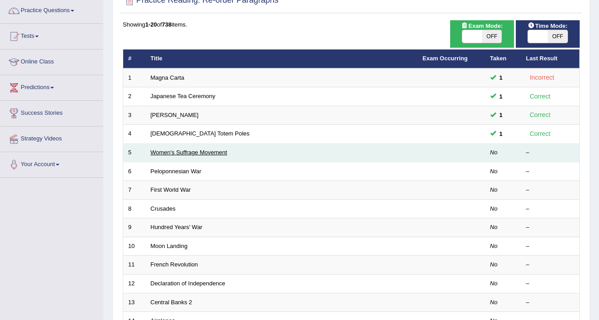
click at [212, 151] on link "Women's Suffrage Movement" at bounding box center [189, 152] width 76 height 7
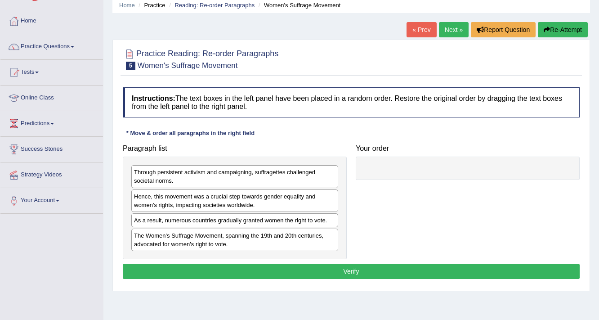
scroll to position [72, 0]
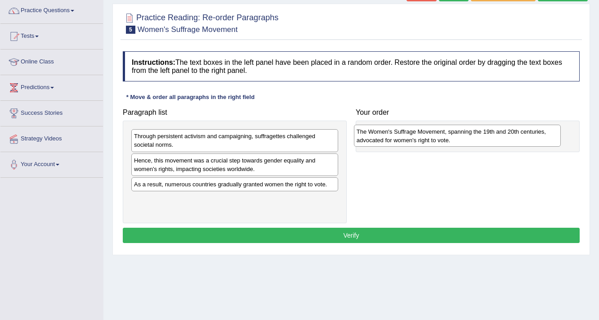
drag, startPoint x: 222, startPoint y: 203, endPoint x: 444, endPoint y: 136, distance: 232.7
click at [444, 136] on div "The Women's Suffrage Movement, spanning the 19th and 20th centuries, advocated …" at bounding box center [457, 136] width 207 height 22
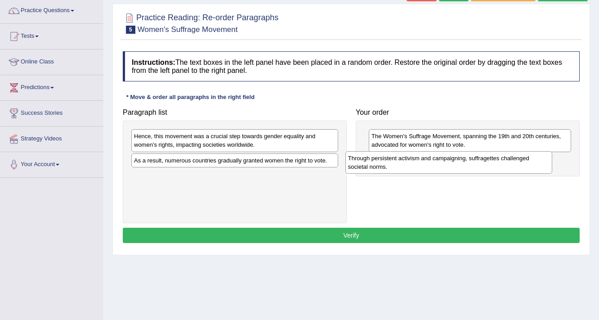
drag, startPoint x: 194, startPoint y: 138, endPoint x: 419, endPoint y: 157, distance: 225.4
click at [419, 157] on div "Through persistent activism and campaigning, suffragettes challenged societal n…" at bounding box center [449, 162] width 207 height 22
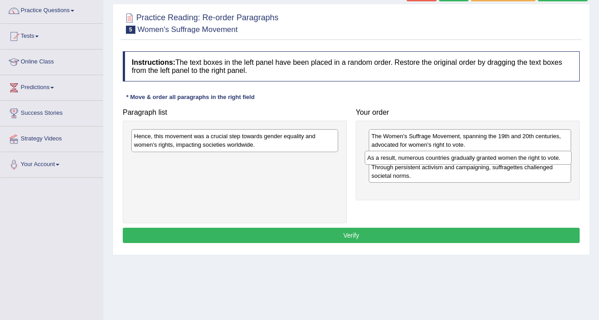
drag, startPoint x: 266, startPoint y: 159, endPoint x: 500, endPoint y: 157, distance: 233.5
click at [500, 157] on div "As a result, numerous countries gradually granted women the right to vote." at bounding box center [468, 158] width 207 height 14
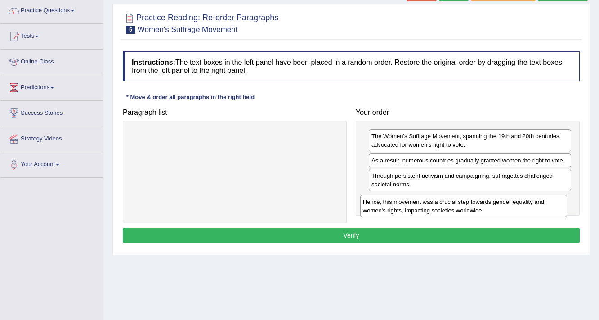
drag, startPoint x: 287, startPoint y: 142, endPoint x: 516, endPoint y: 208, distance: 238.2
click at [516, 208] on div "Hence, this movement was a crucial step towards gender equality and women's rig…" at bounding box center [463, 206] width 207 height 22
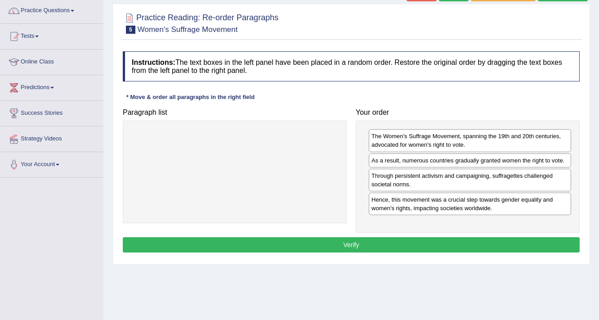
click at [471, 240] on button "Verify" at bounding box center [351, 244] width 457 height 15
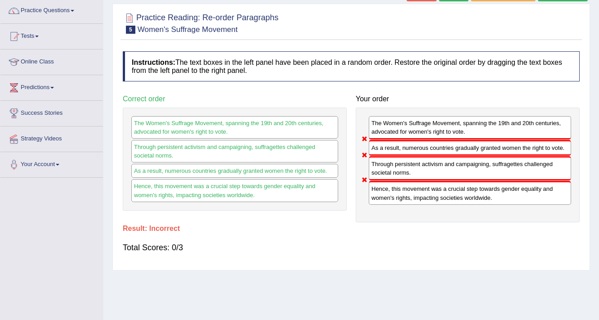
drag, startPoint x: 419, startPoint y: 169, endPoint x: 426, endPoint y: 145, distance: 24.7
click at [426, 145] on div "The Women's Suffrage Movement, spanning the 19th and 20th centuries, advocated …" at bounding box center [468, 165] width 224 height 115
drag, startPoint x: 378, startPoint y: 163, endPoint x: 383, endPoint y: 138, distance: 25.3
click at [383, 138] on div "The Women's Suffrage Movement, spanning the 19th and 20th centuries, advocated …" at bounding box center [468, 165] width 224 height 115
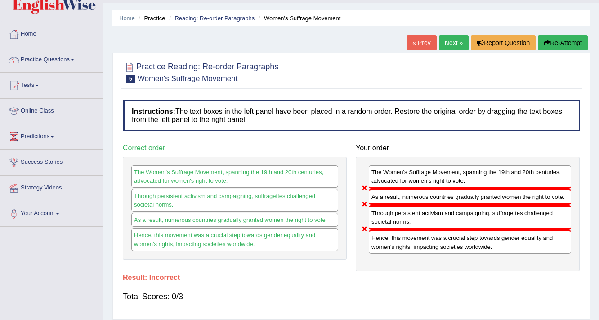
scroll to position [36, 0]
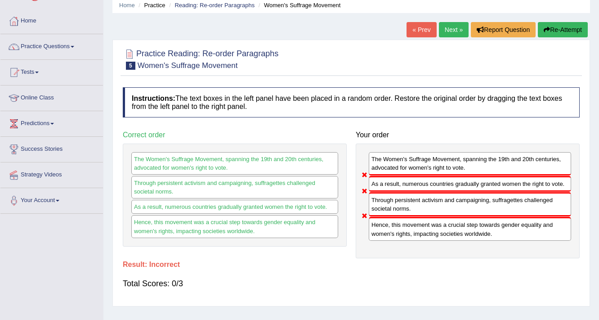
click at [450, 33] on link "Next »" at bounding box center [454, 29] width 30 height 15
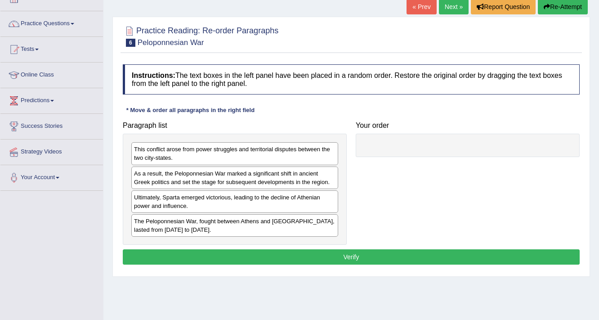
scroll to position [72, 0]
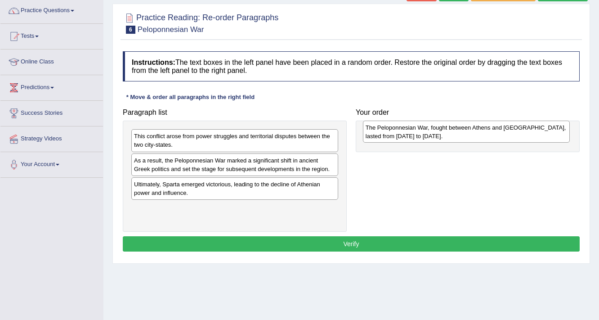
drag, startPoint x: 245, startPoint y: 215, endPoint x: 476, endPoint y: 135, distance: 245.1
click at [476, 135] on div "The Peloponnesian War, fought between Athens and Sparta, lasted from 431 to 404…" at bounding box center [466, 132] width 207 height 22
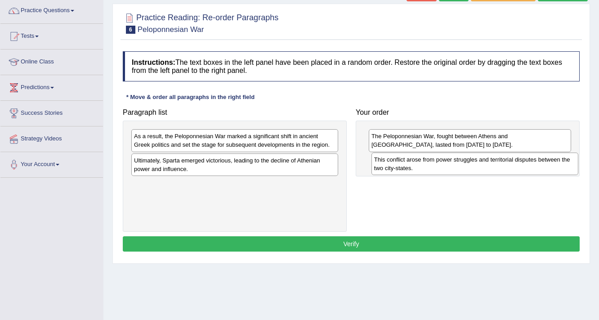
drag, startPoint x: 278, startPoint y: 141, endPoint x: 519, endPoint y: 164, distance: 241.4
click at [519, 164] on div "This conflict arose from power struggles and territorial disputes between the t…" at bounding box center [475, 164] width 207 height 22
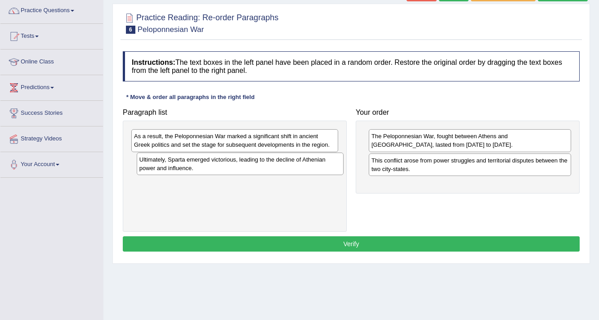
drag, startPoint x: 250, startPoint y: 158, endPoint x: 255, endPoint y: 158, distance: 5.4
click at [255, 158] on div "Ultimately, Sparta emerged victorious, leading to the decline of Athenian power…" at bounding box center [240, 164] width 207 height 22
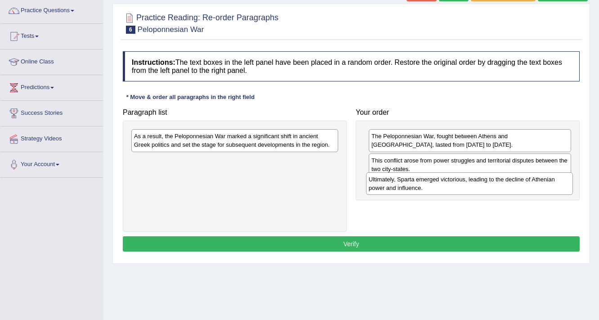
drag, startPoint x: 233, startPoint y: 167, endPoint x: 472, endPoint y: 185, distance: 240.0
click at [470, 186] on div "Ultimately, Sparta emerged victorious, leading to the decline of Athenian power…" at bounding box center [469, 183] width 207 height 22
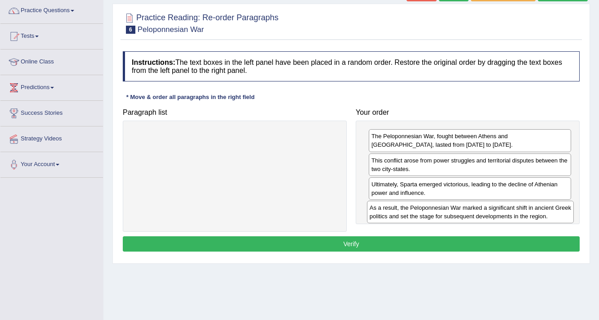
drag, startPoint x: 216, startPoint y: 142, endPoint x: 452, endPoint y: 214, distance: 246.4
click at [452, 214] on div "As a result, the Peloponnesian War marked a significant shift in ancient Greek …" at bounding box center [470, 212] width 207 height 22
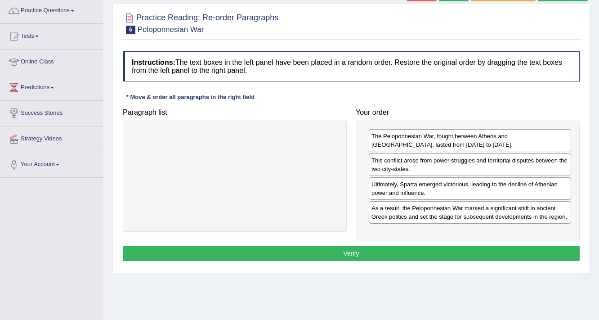
click at [429, 246] on button "Verify" at bounding box center [351, 253] width 457 height 15
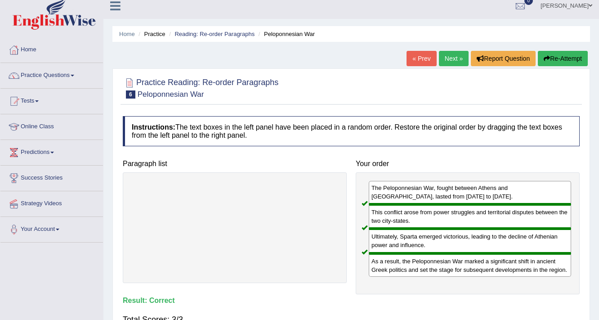
scroll to position [0, 0]
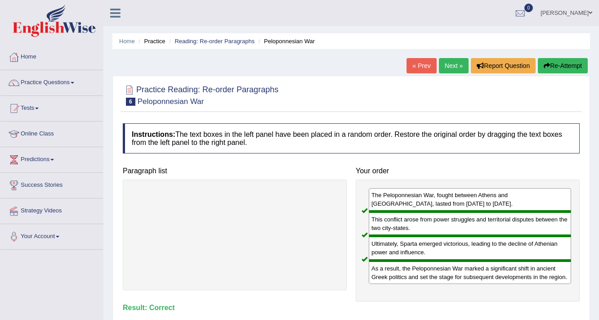
click at [428, 67] on link "« Prev" at bounding box center [422, 65] width 30 height 15
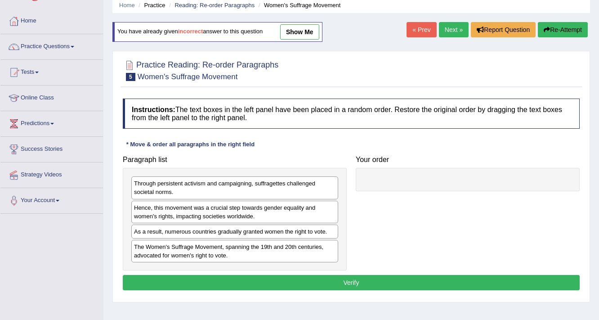
click at [240, 188] on div "Through persistent activism and campaigning, suffragettes challenged societal n…" at bounding box center [234, 187] width 207 height 22
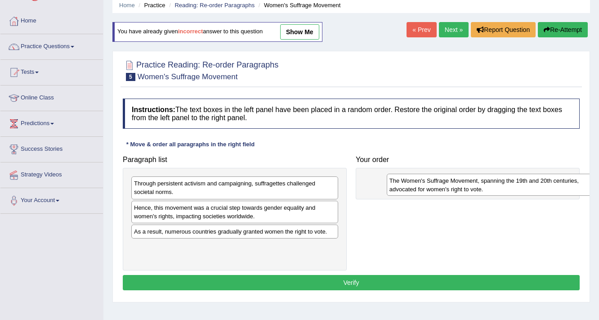
drag, startPoint x: 225, startPoint y: 251, endPoint x: 481, endPoint y: 185, distance: 264.2
click at [479, 185] on div "The Women's Suffrage Movement, spanning the 19th and 20th centuries, advocated …" at bounding box center [490, 185] width 207 height 22
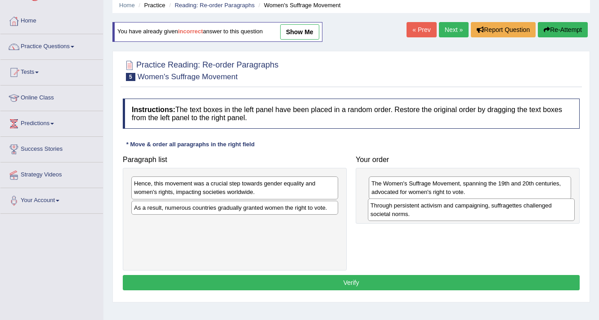
drag, startPoint x: 274, startPoint y: 188, endPoint x: 511, endPoint y: 210, distance: 237.7
click at [511, 210] on div "Through persistent activism and campaigning, suffragettes challenged societal n…" at bounding box center [471, 209] width 207 height 22
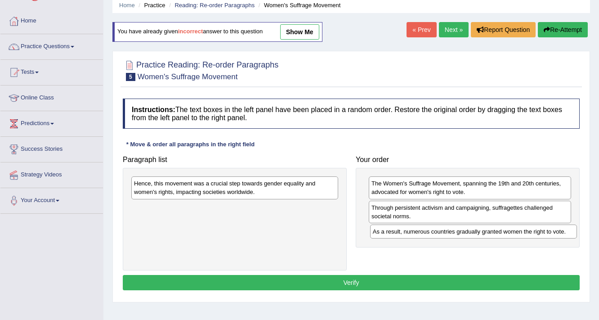
drag, startPoint x: 310, startPoint y: 205, endPoint x: 548, endPoint y: 229, distance: 240.1
click at [548, 229] on div "As a result, numerous countries gradually granted women the right to vote." at bounding box center [473, 231] width 207 height 14
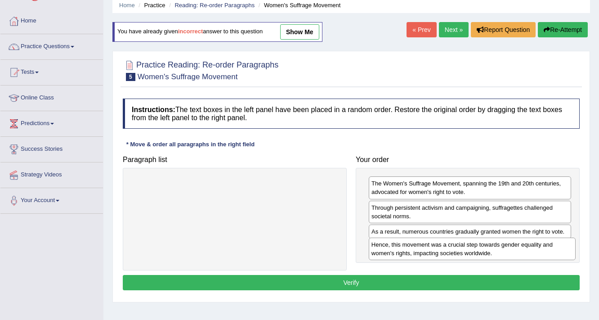
drag, startPoint x: 272, startPoint y: 189, endPoint x: 511, endPoint y: 250, distance: 246.6
click at [511, 250] on div "Hence, this movement was a crucial step towards gender equality and women's rig…" at bounding box center [472, 249] width 207 height 22
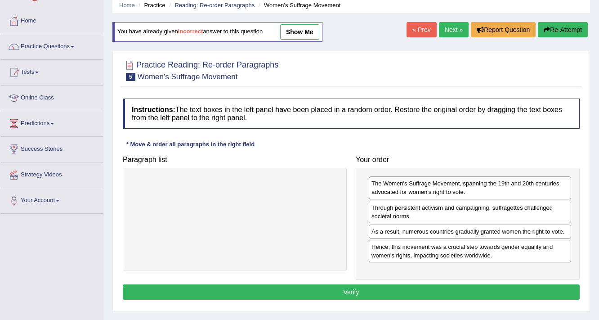
click at [405, 288] on button "Verify" at bounding box center [351, 291] width 457 height 15
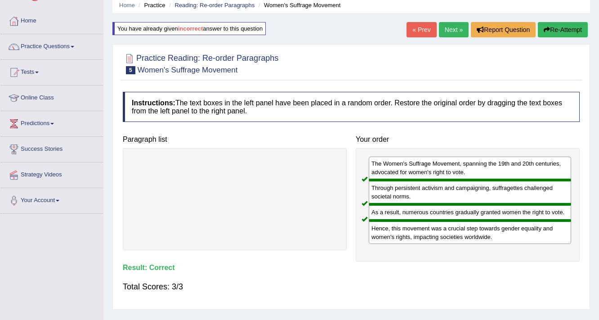
click at [452, 23] on link "Next »" at bounding box center [454, 29] width 30 height 15
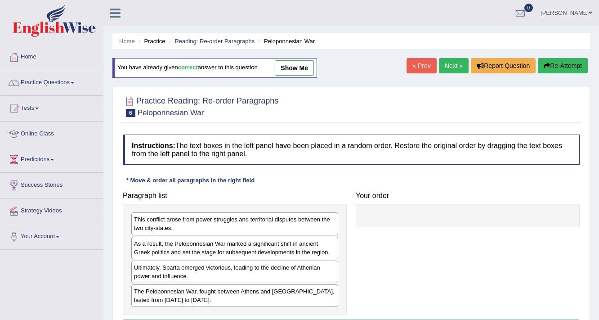
click at [449, 69] on link "Next »" at bounding box center [454, 65] width 30 height 15
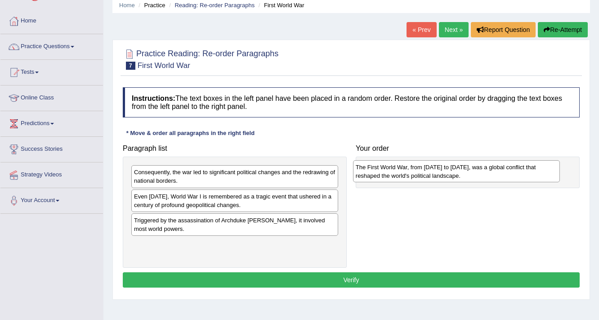
drag, startPoint x: 258, startPoint y: 247, endPoint x: 477, endPoint y: 171, distance: 232.3
click at [477, 171] on div "The First World War, from 1914 to 1918, was a global conflict that reshaped the…" at bounding box center [456, 171] width 207 height 22
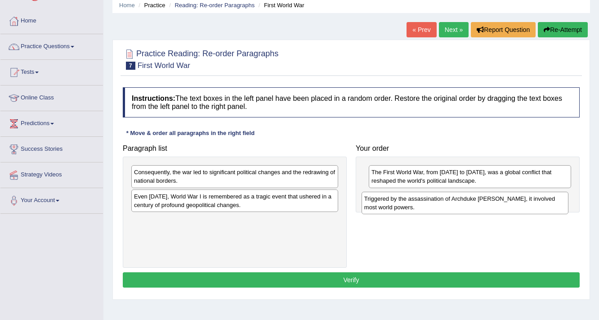
drag, startPoint x: 212, startPoint y: 226, endPoint x: 443, endPoint y: 205, distance: 231.3
click at [443, 205] on div "Triggered by the assassination of Archduke Franz Ferdinand, it involved most wo…" at bounding box center [465, 203] width 207 height 22
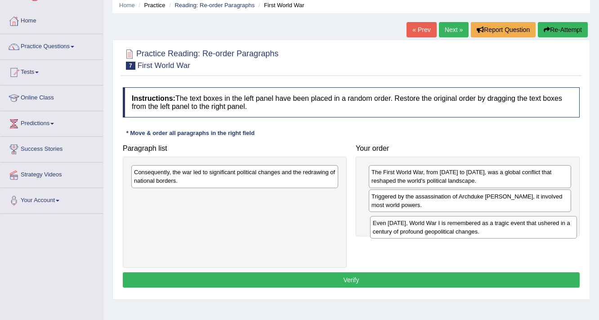
drag, startPoint x: 281, startPoint y: 198, endPoint x: 520, endPoint y: 224, distance: 240.4
click at [520, 224] on div "Even today, World War I is remembered as a tragic event that ushered in a centu…" at bounding box center [473, 227] width 207 height 22
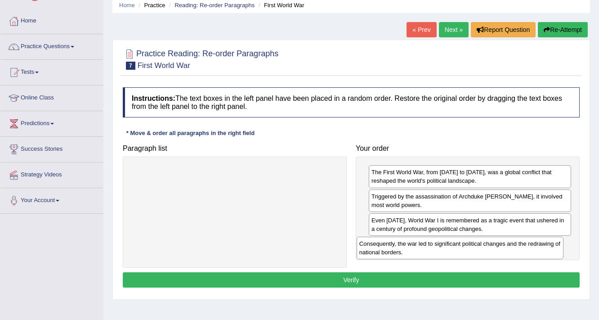
drag, startPoint x: 309, startPoint y: 171, endPoint x: 534, endPoint y: 242, distance: 236.5
click at [534, 242] on div "Consequently, the war led to significant political changes and the redrawing of…" at bounding box center [460, 248] width 207 height 22
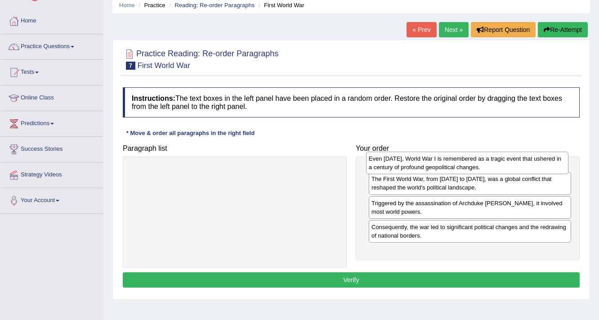
drag, startPoint x: 421, startPoint y: 229, endPoint x: 418, endPoint y: 167, distance: 61.2
click at [418, 167] on div "Even today, World War I is remembered as a tragic event that ushered in a centu…" at bounding box center [467, 163] width 203 height 22
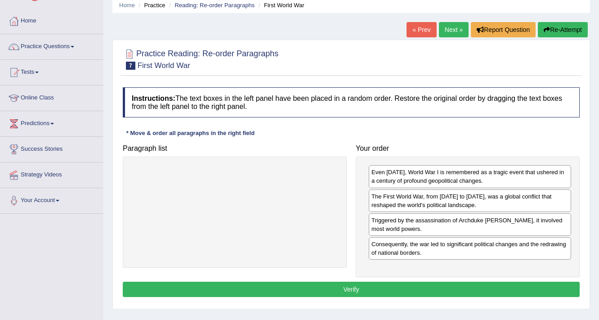
click at [470, 282] on button "Verify" at bounding box center [351, 289] width 457 height 15
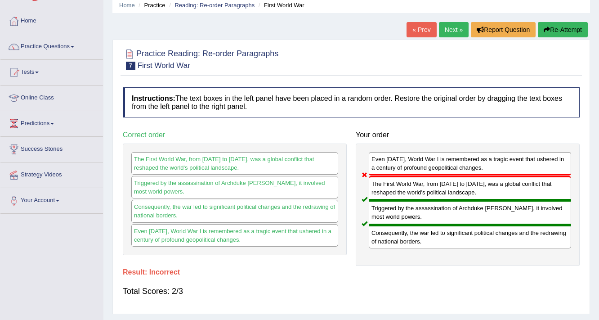
click at [412, 24] on link "« Prev" at bounding box center [422, 29] width 30 height 15
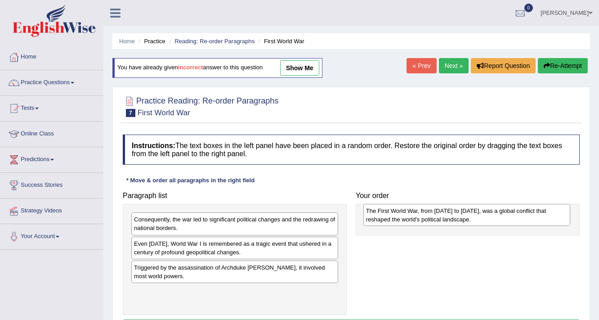
drag, startPoint x: 252, startPoint y: 297, endPoint x: 478, endPoint y: 218, distance: 239.9
click at [481, 217] on div "The First World War, from 1914 to 1918, was a global conflict that reshaped the…" at bounding box center [467, 215] width 207 height 22
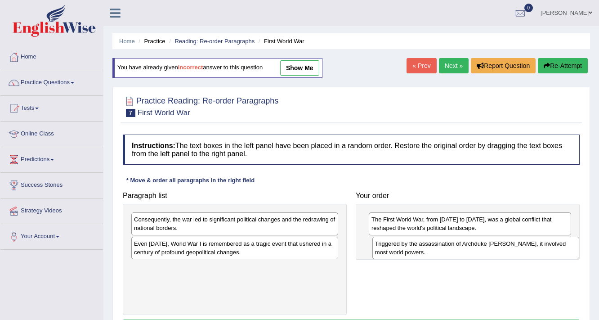
drag, startPoint x: 229, startPoint y: 271, endPoint x: 470, endPoint y: 247, distance: 242.3
click at [470, 247] on div "Triggered by the assassination of Archduke Franz Ferdinand, it involved most wo…" at bounding box center [476, 248] width 207 height 22
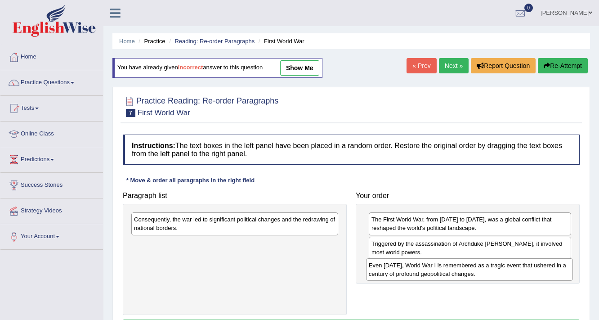
drag, startPoint x: 338, startPoint y: 263, endPoint x: 524, endPoint y: 274, distance: 185.7
click at [524, 274] on div "Even today, World War I is remembered as a tragic event that ushered in a centu…" at bounding box center [469, 269] width 207 height 22
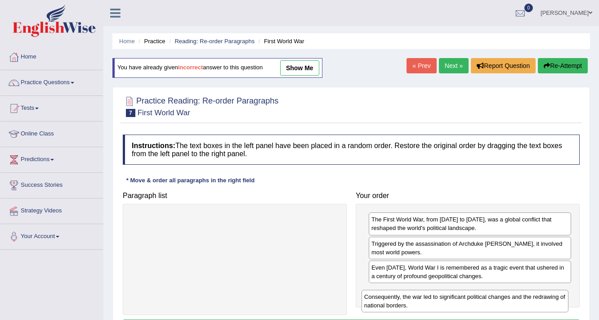
drag, startPoint x: 311, startPoint y: 229, endPoint x: 538, endPoint y: 305, distance: 239.0
click at [538, 305] on div "Consequently, the war led to significant political changes and the redrawing of…" at bounding box center [465, 301] width 207 height 22
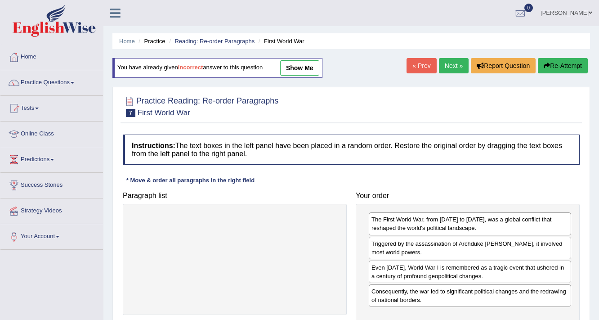
click at [442, 67] on link "Next »" at bounding box center [454, 65] width 30 height 15
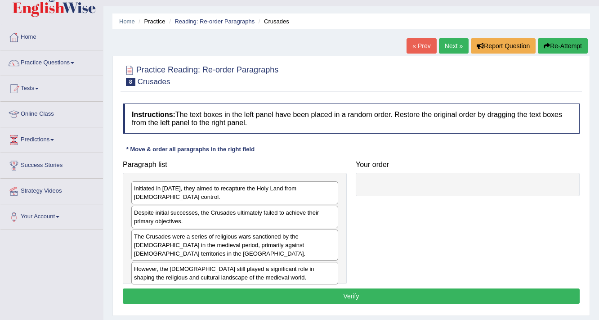
scroll to position [36, 0]
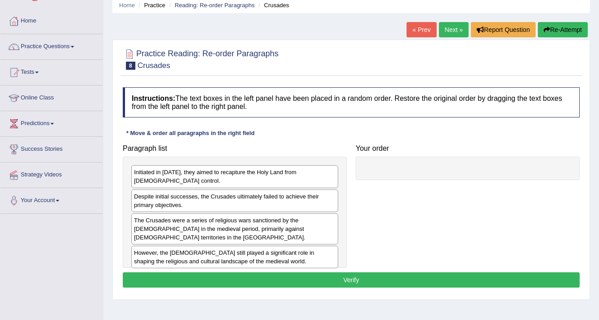
click at [455, 29] on link "Next »" at bounding box center [454, 29] width 30 height 15
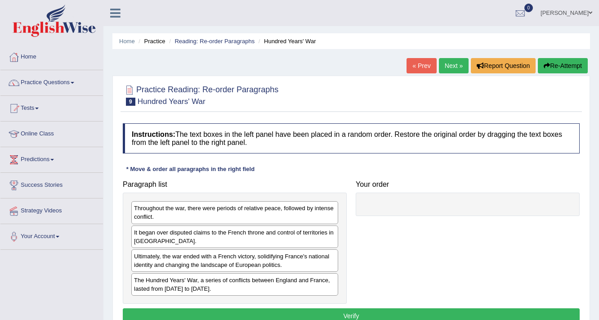
scroll to position [36, 0]
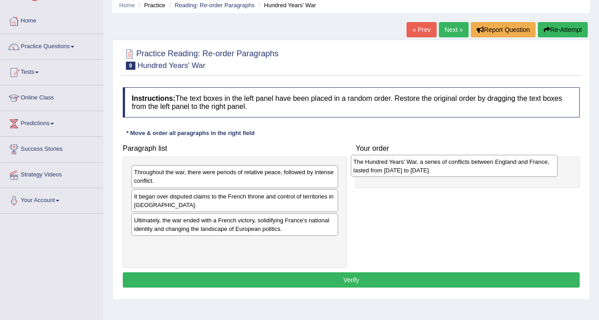
drag, startPoint x: 225, startPoint y: 237, endPoint x: 417, endPoint y: 163, distance: 205.8
click at [417, 163] on div "The Hundred Years' War, a series of conflicts between England and France, laste…" at bounding box center [454, 166] width 207 height 22
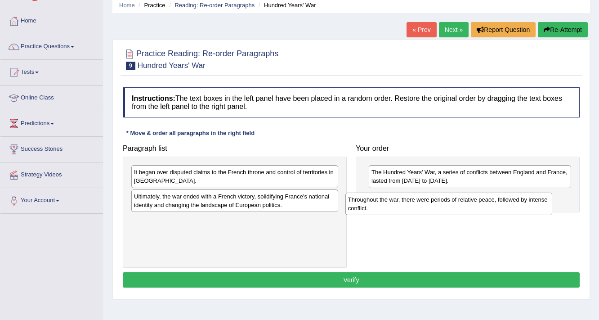
drag, startPoint x: 222, startPoint y: 177, endPoint x: 440, endPoint y: 203, distance: 219.3
click at [440, 203] on div "Throughout the war, there were periods of relative peace, followed by intense c…" at bounding box center [449, 204] width 207 height 22
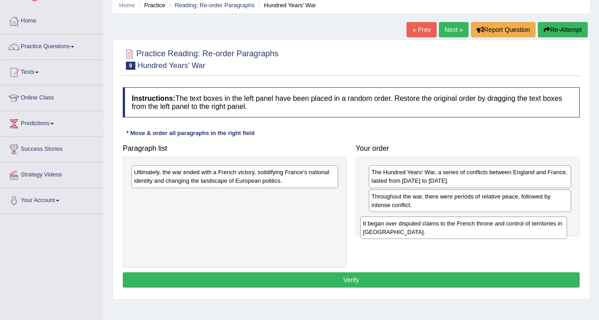
drag, startPoint x: 285, startPoint y: 179, endPoint x: 512, endPoint y: 230, distance: 233.0
click at [512, 230] on div "It began over disputed claims to the French throne and control of territories i…" at bounding box center [463, 227] width 207 height 22
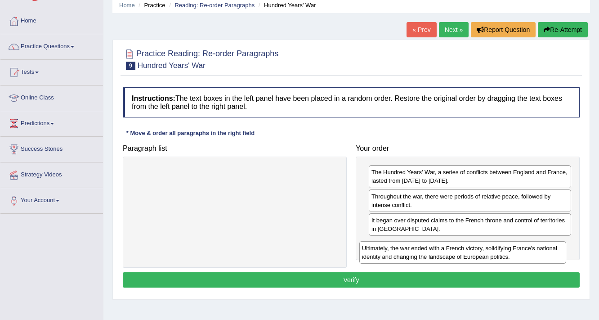
drag, startPoint x: 266, startPoint y: 173, endPoint x: 493, endPoint y: 246, distance: 237.7
click at [492, 246] on div "Ultimately, the war ended with a French victory, solidifying France's national …" at bounding box center [462, 252] width 207 height 22
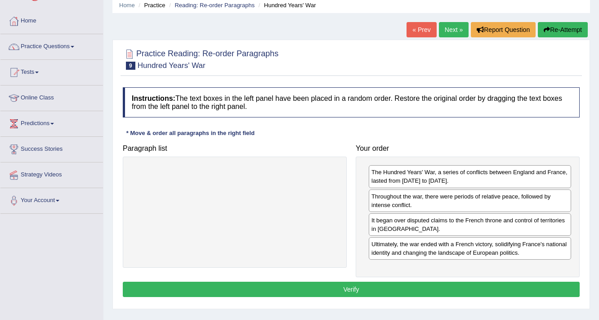
click at [364, 288] on button "Verify" at bounding box center [351, 289] width 457 height 15
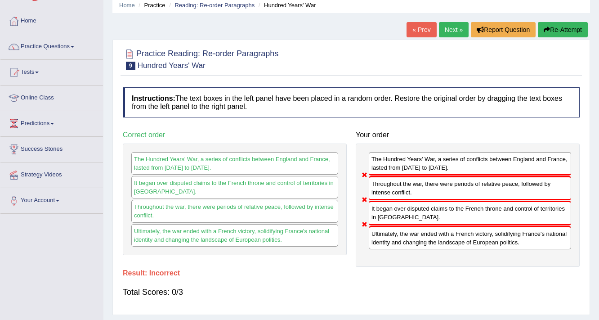
click at [428, 32] on link "« Prev" at bounding box center [422, 29] width 30 height 15
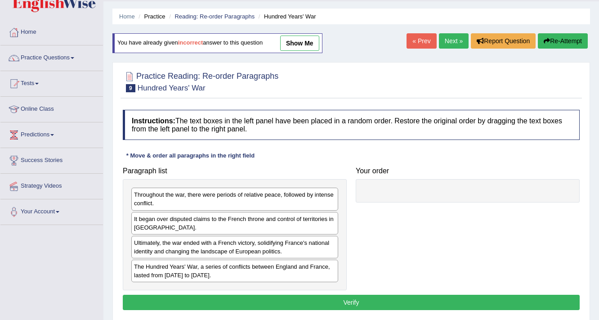
scroll to position [36, 0]
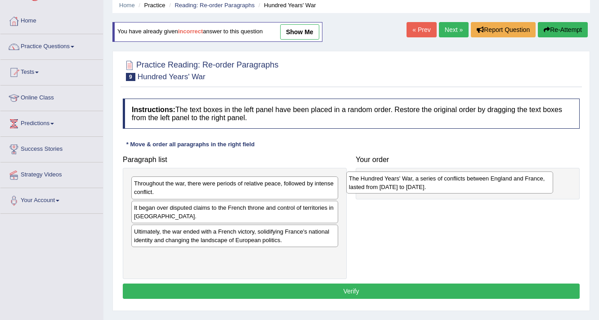
drag, startPoint x: 240, startPoint y: 254, endPoint x: 452, endPoint y: 178, distance: 225.6
click at [455, 177] on div "The Hundred Years' War, a series of conflicts between England and France, laste…" at bounding box center [449, 182] width 207 height 22
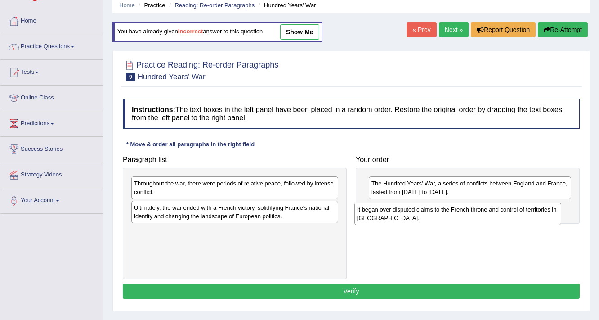
drag, startPoint x: 267, startPoint y: 209, endPoint x: 490, endPoint y: 211, distance: 223.2
click at [490, 211] on div "It began over disputed claims to the French throne and control of territories i…" at bounding box center [458, 213] width 207 height 22
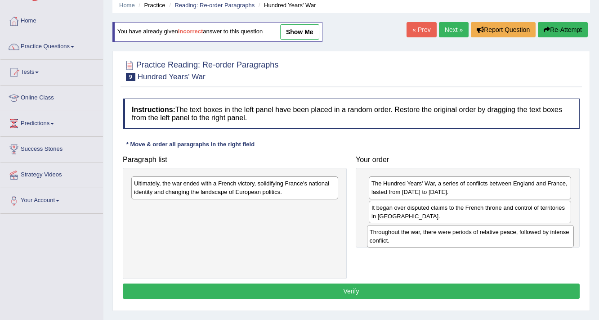
drag, startPoint x: 317, startPoint y: 187, endPoint x: 552, endPoint y: 234, distance: 240.4
click at [552, 234] on div "Throughout the war, there were periods of relative peace, followed by intense c…" at bounding box center [470, 236] width 207 height 22
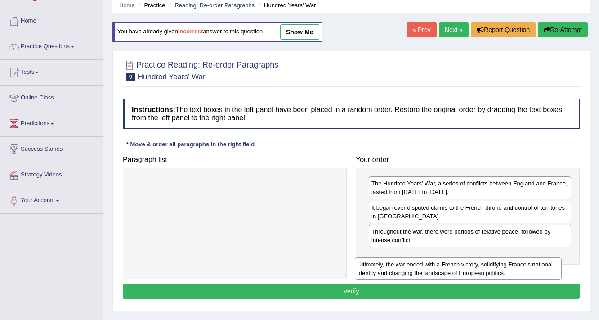
drag, startPoint x: 309, startPoint y: 186, endPoint x: 533, endPoint y: 267, distance: 237.8
click at [533, 267] on div "Ultimately, the war ended with a French victory, solidifying France's national …" at bounding box center [458, 268] width 207 height 22
drag, startPoint x: 307, startPoint y: 189, endPoint x: 532, endPoint y: 269, distance: 239.0
click at [532, 269] on div "Ultimately, the war ended with a French victory, solidifying France's national …" at bounding box center [460, 267] width 207 height 22
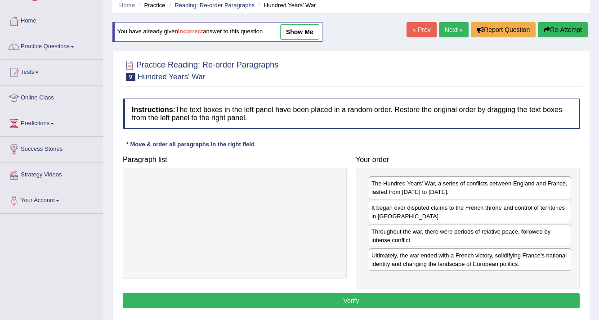
click at [461, 295] on button "Verify" at bounding box center [351, 300] width 457 height 15
